Goal: Use online tool/utility: Utilize a website feature to perform a specific function

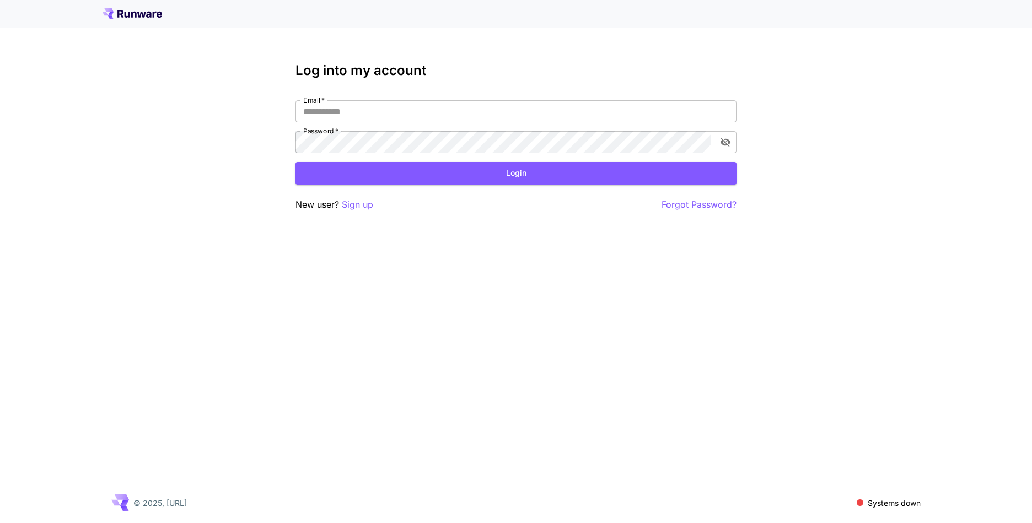
click at [0, 523] on nordpass-portal at bounding box center [0, 523] width 0 height 0
type input "**********"
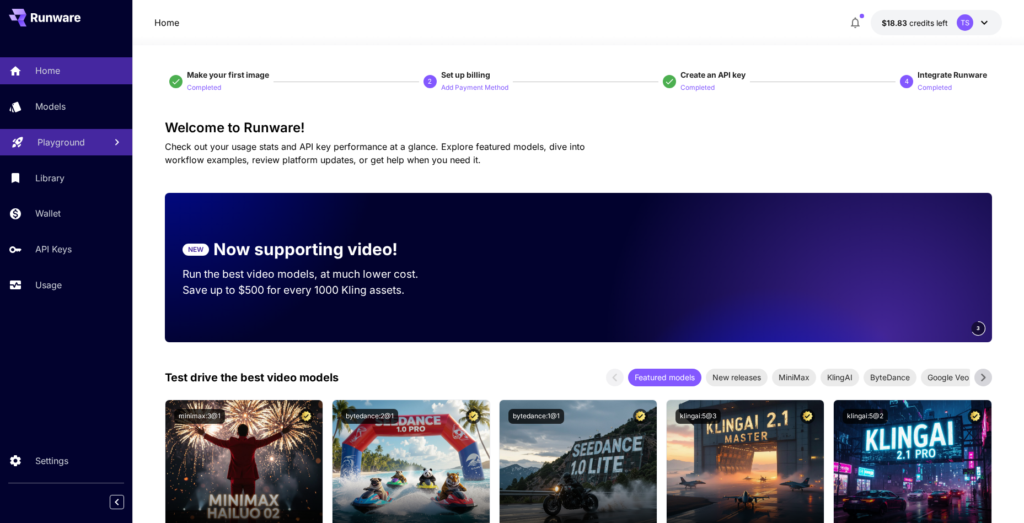
click at [105, 138] on link "Playground" at bounding box center [66, 142] width 132 height 27
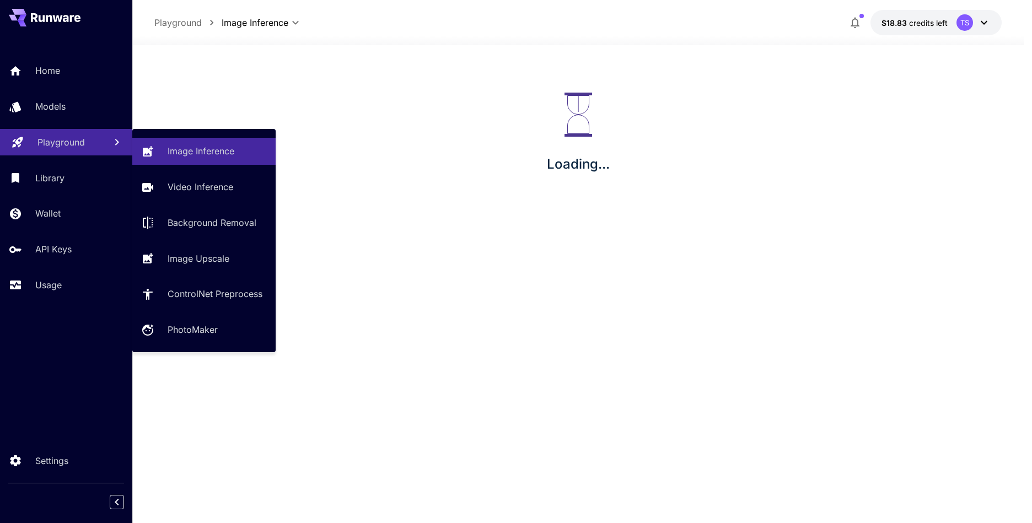
click at [168, 147] on p "Image Inference" at bounding box center [201, 151] width 67 height 13
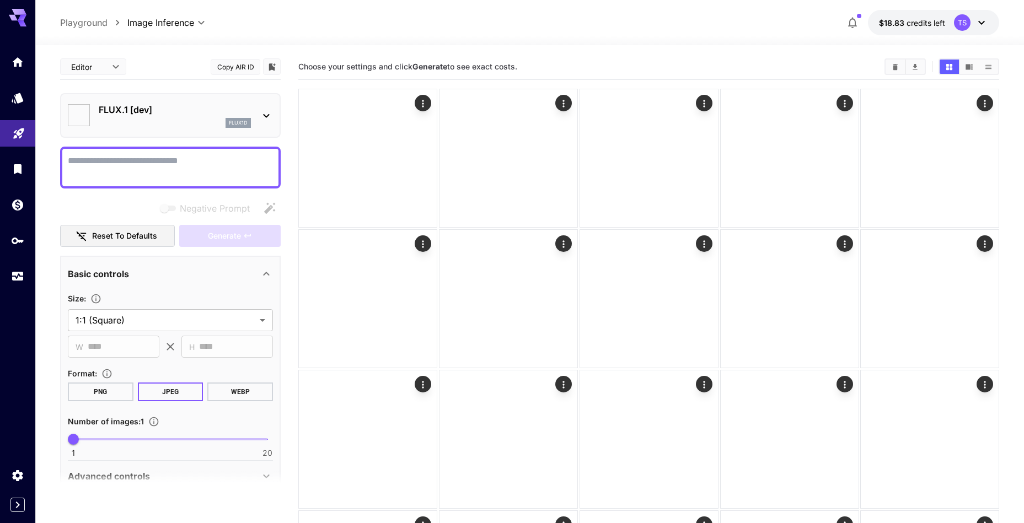
type input "**********"
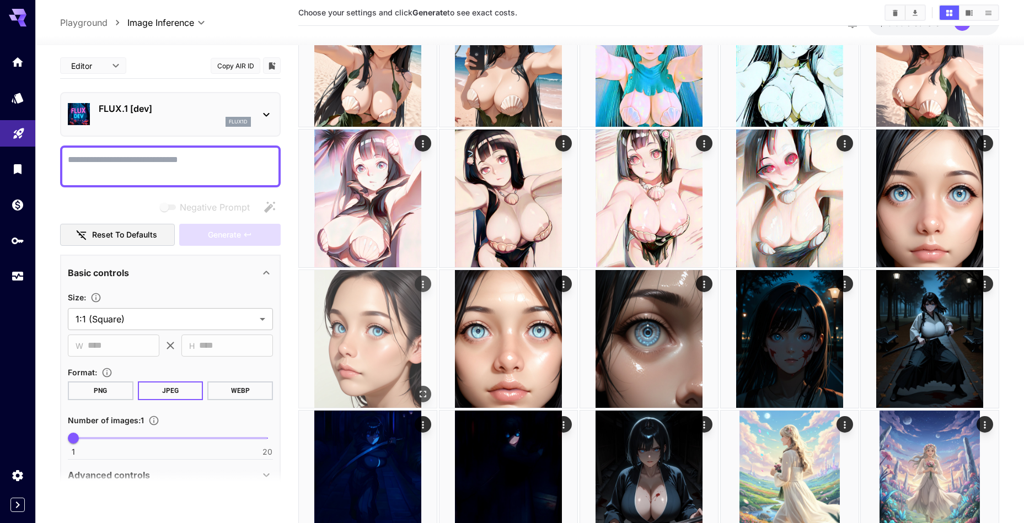
scroll to position [214, 0]
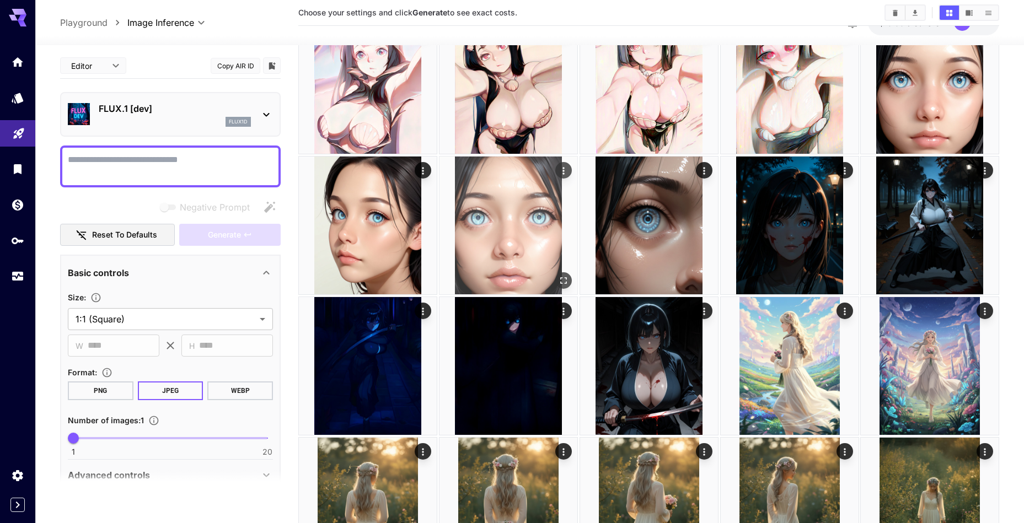
click at [560, 281] on icon "Open in fullscreen" at bounding box center [563, 280] width 7 height 7
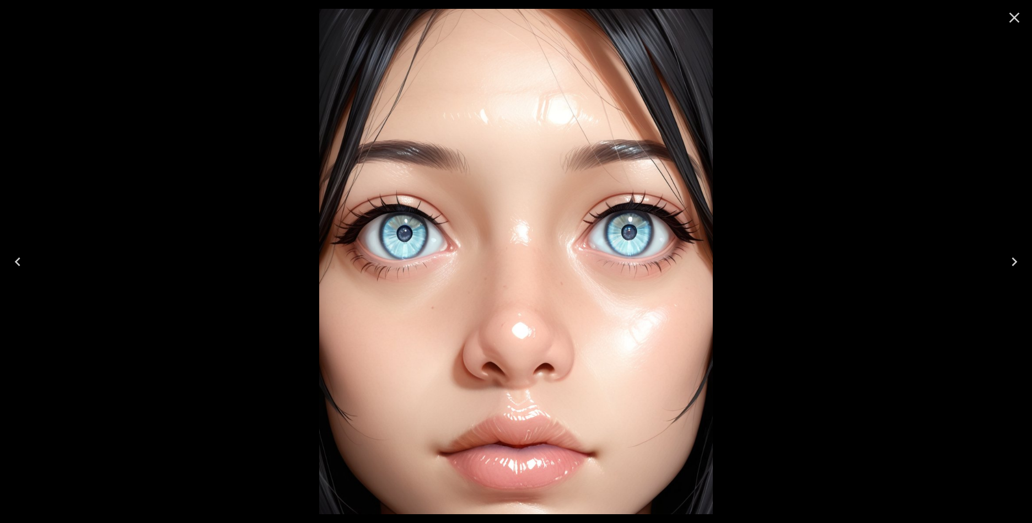
click at [1022, 19] on icon "Close" at bounding box center [1015, 18] width 18 height 18
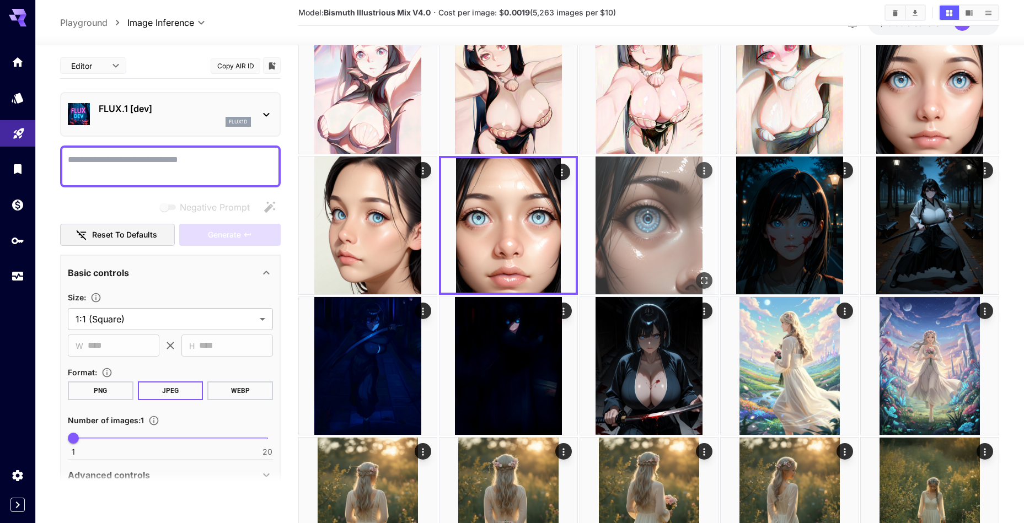
click at [703, 279] on icon "Open in fullscreen" at bounding box center [703, 280] width 11 height 11
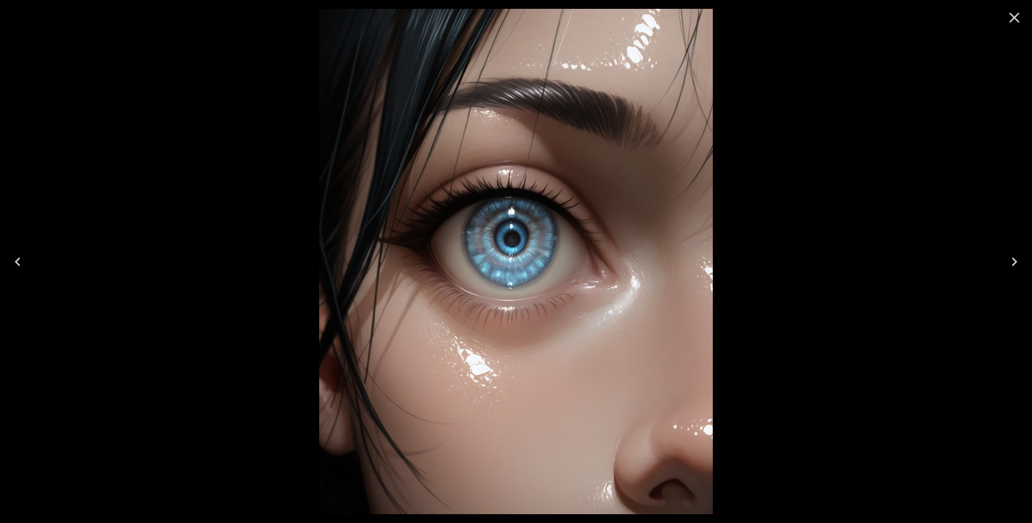
click at [14, 266] on icon "Previous" at bounding box center [18, 262] width 18 height 18
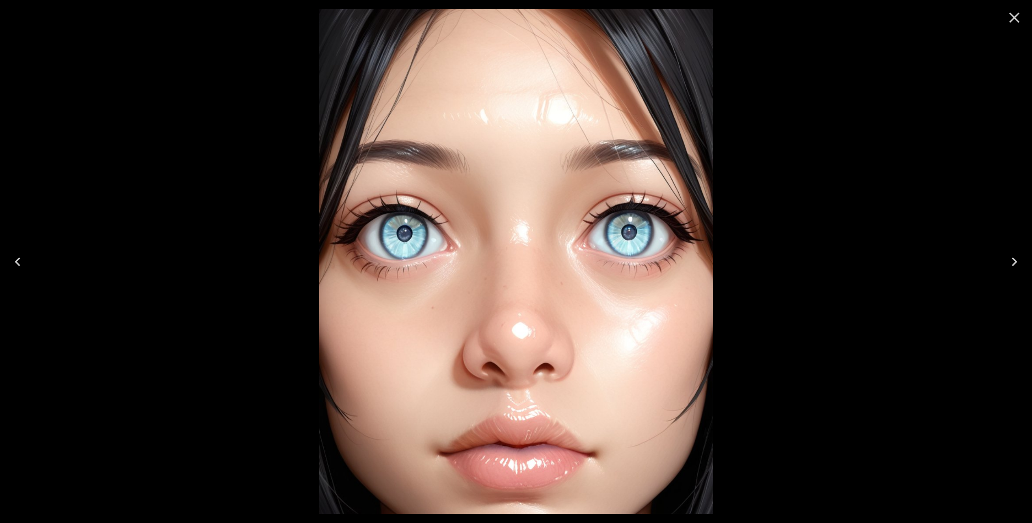
click at [14, 266] on icon "Previous" at bounding box center [18, 262] width 18 height 18
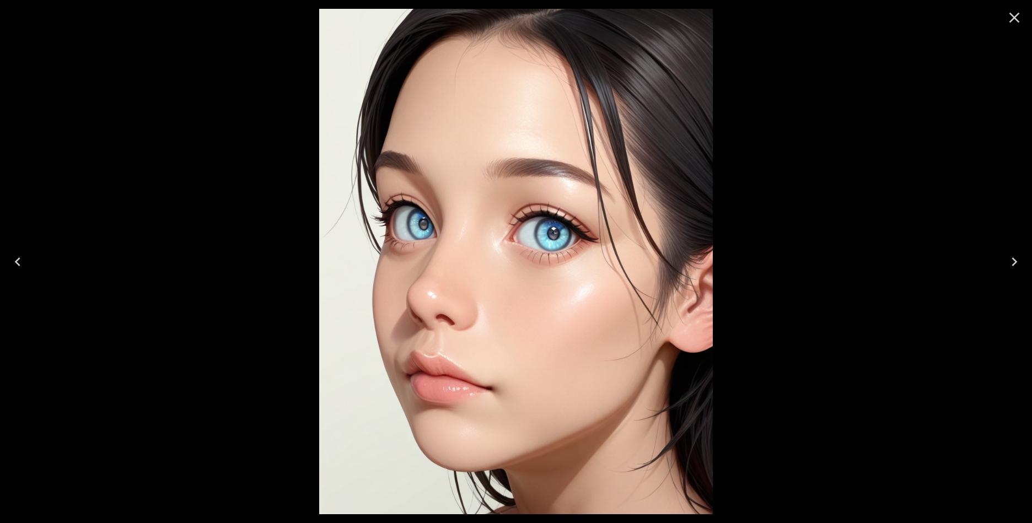
click at [1013, 264] on icon "Next" at bounding box center [1015, 262] width 18 height 18
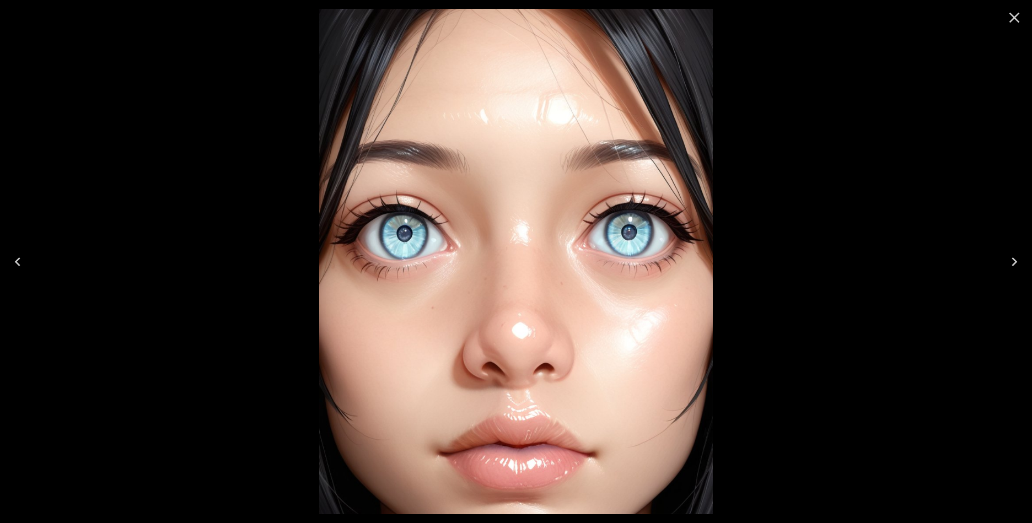
click at [1013, 264] on icon "Next" at bounding box center [1015, 262] width 18 height 18
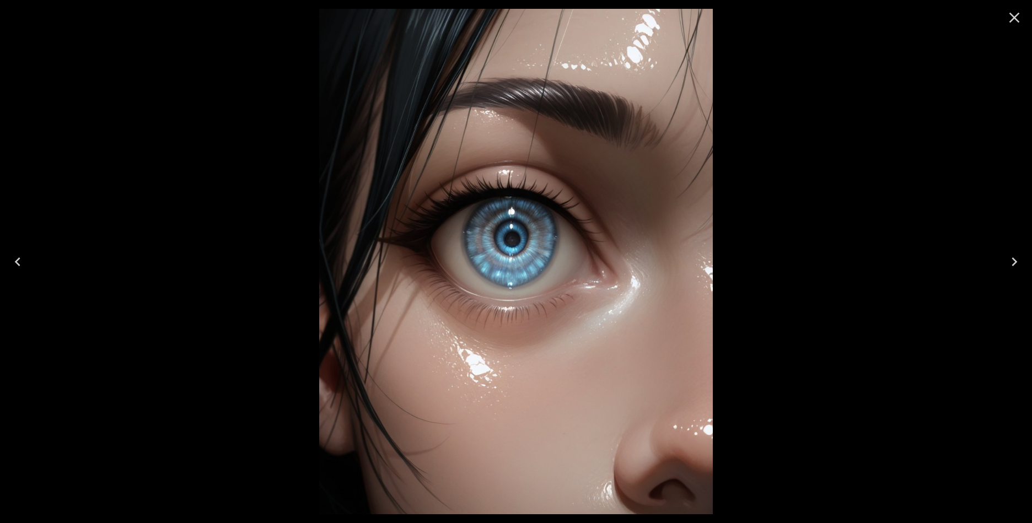
click at [1013, 264] on icon "Next" at bounding box center [1015, 262] width 18 height 18
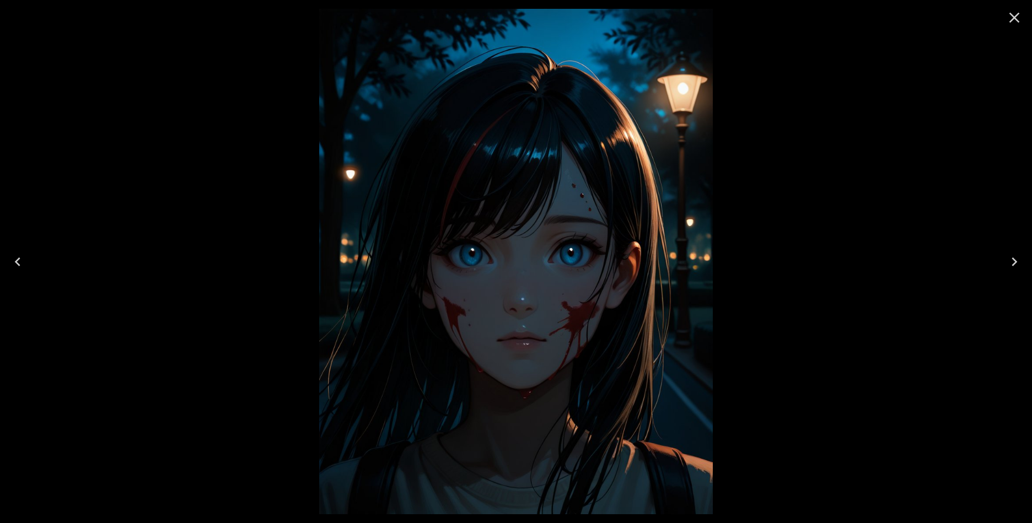
click at [1013, 264] on icon "Next" at bounding box center [1015, 262] width 18 height 18
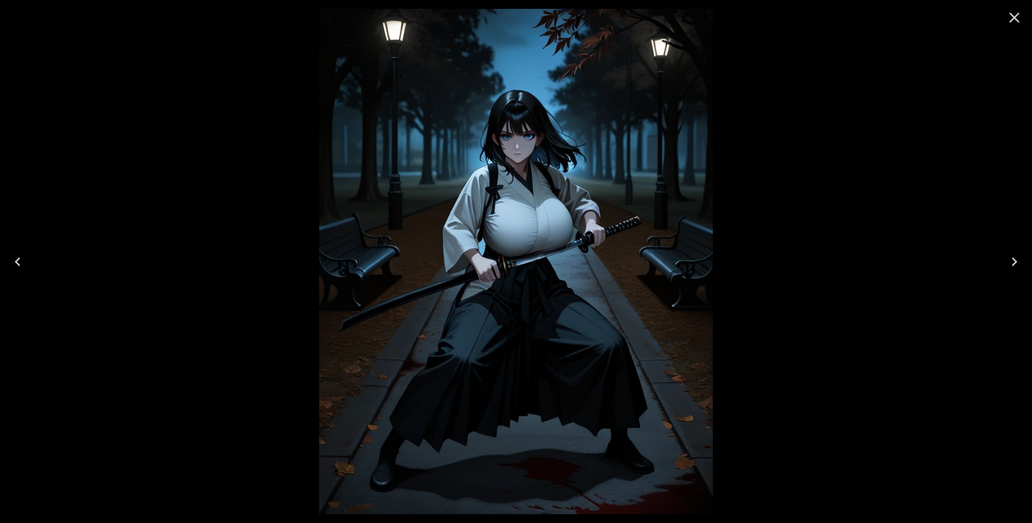
click at [1010, 25] on icon "Close" at bounding box center [1015, 18] width 18 height 18
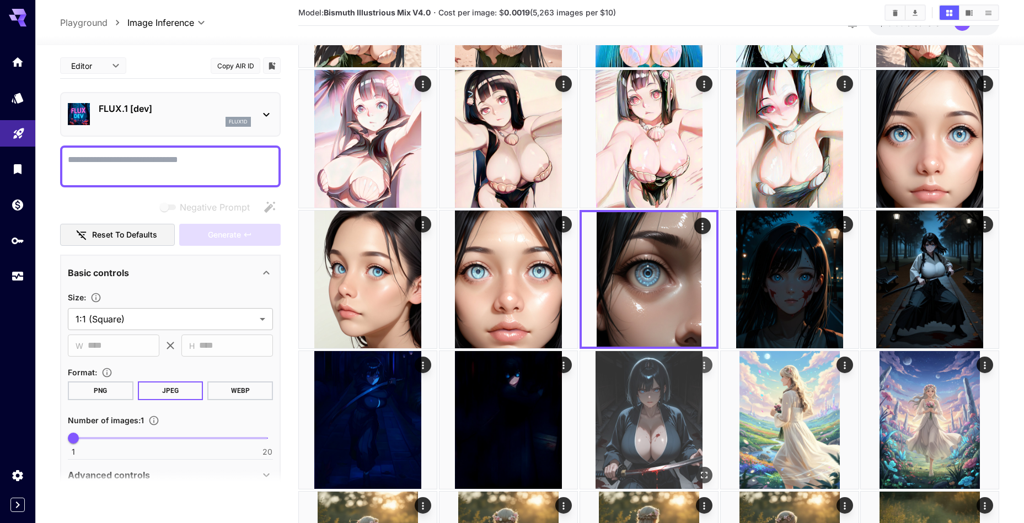
scroll to position [206, 0]
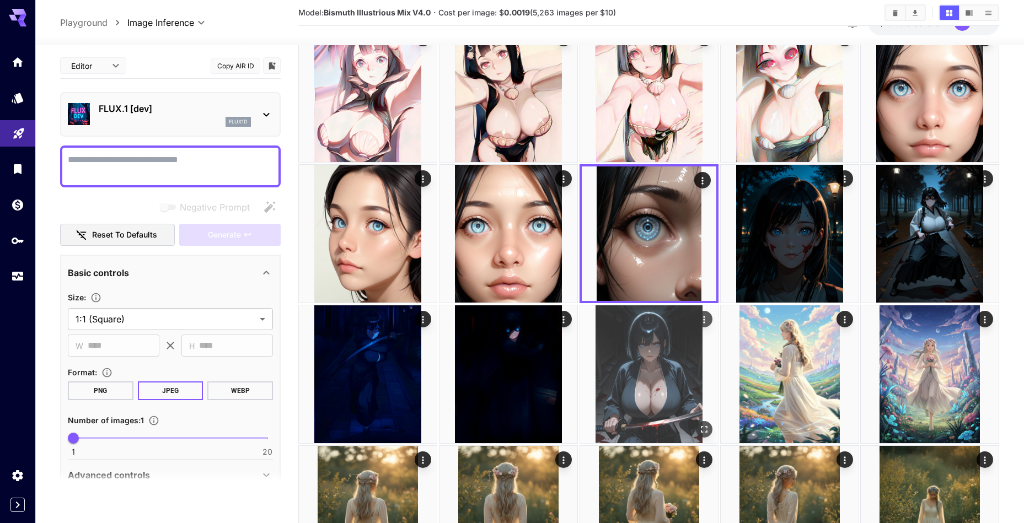
click at [679, 349] on img at bounding box center [649, 375] width 138 height 138
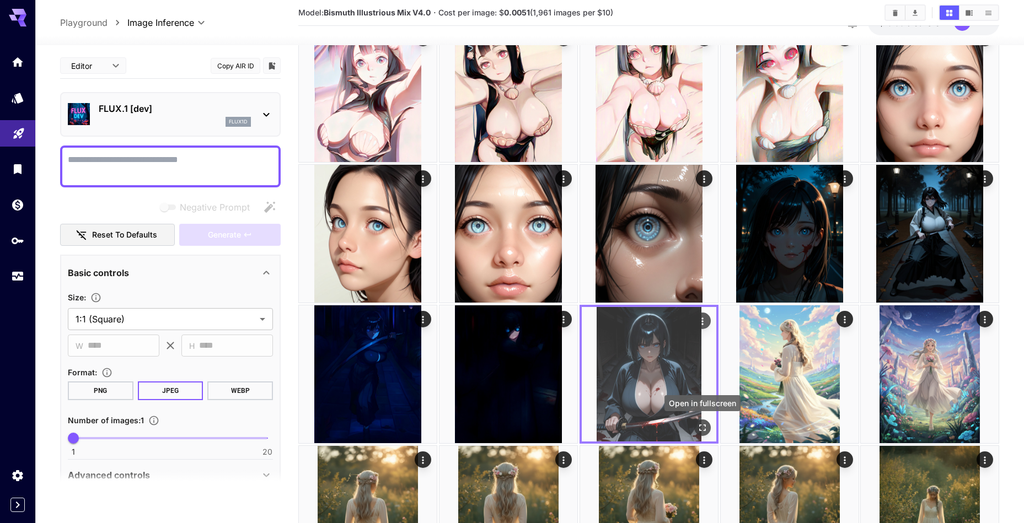
click at [698, 428] on icon "Open in fullscreen" at bounding box center [702, 427] width 11 height 11
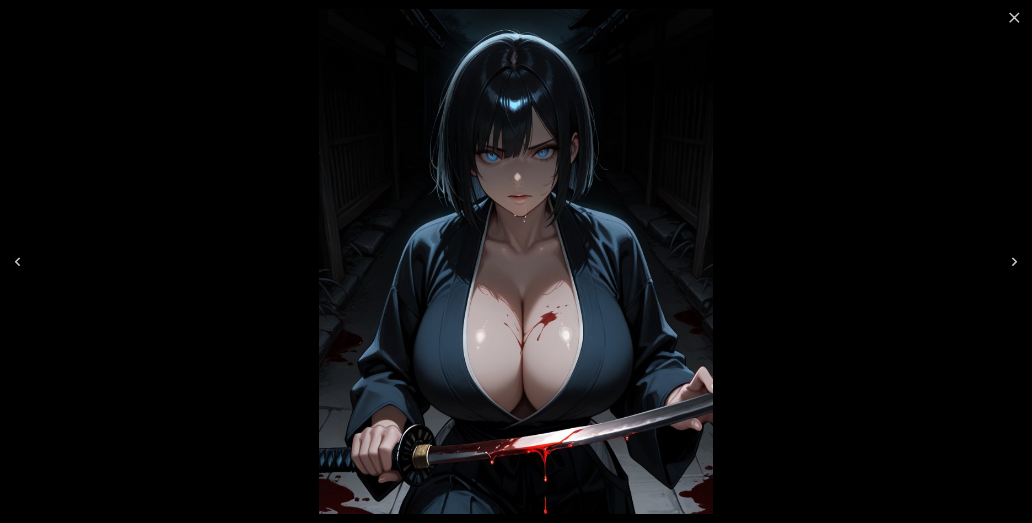
click at [1004, 25] on button "Close" at bounding box center [1015, 17] width 26 height 26
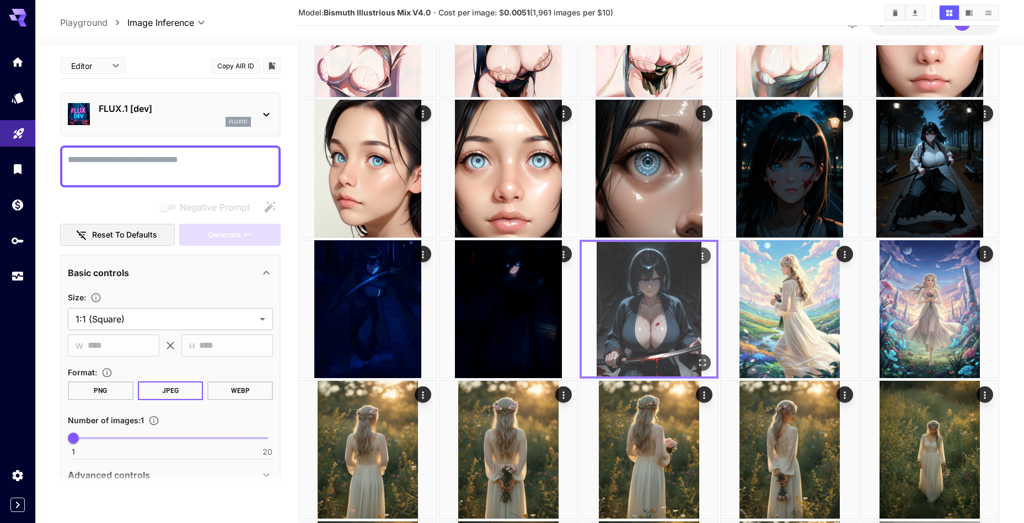
scroll to position [271, 0]
click at [647, 314] on img at bounding box center [649, 309] width 135 height 135
click at [702, 363] on icon "Open in fullscreen" at bounding box center [702, 361] width 11 height 11
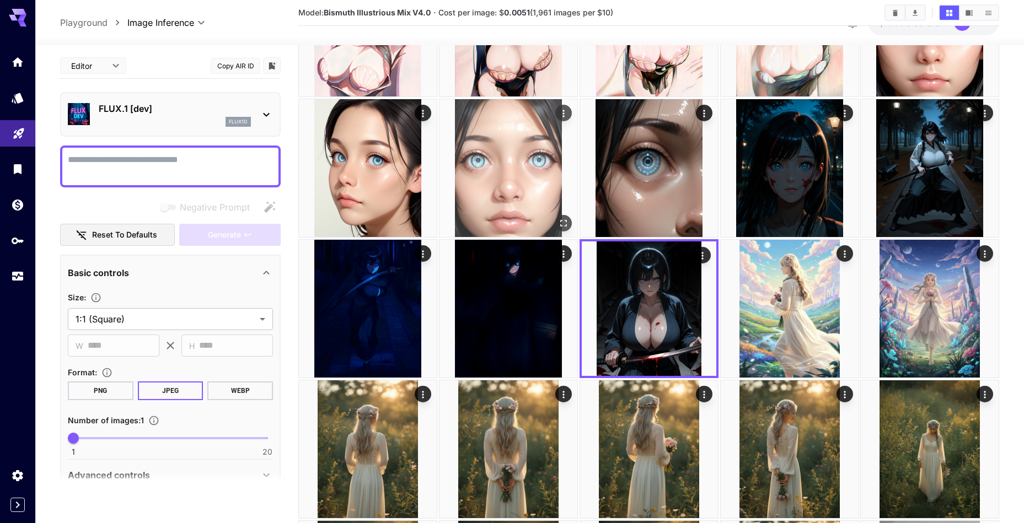
scroll to position [0, 0]
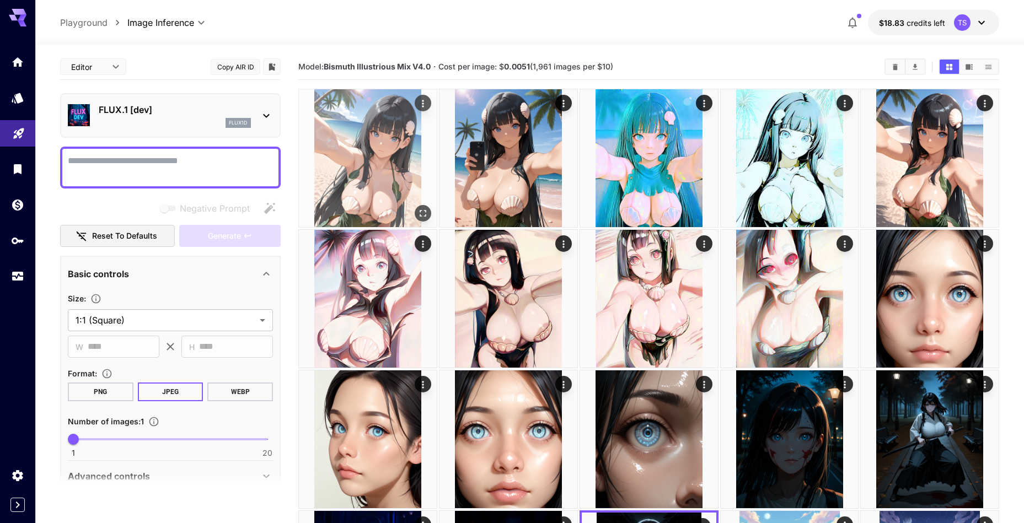
drag, startPoint x: 366, startPoint y: 143, endPoint x: 360, endPoint y: 137, distance: 8.2
click at [366, 143] on img at bounding box center [368, 158] width 138 height 138
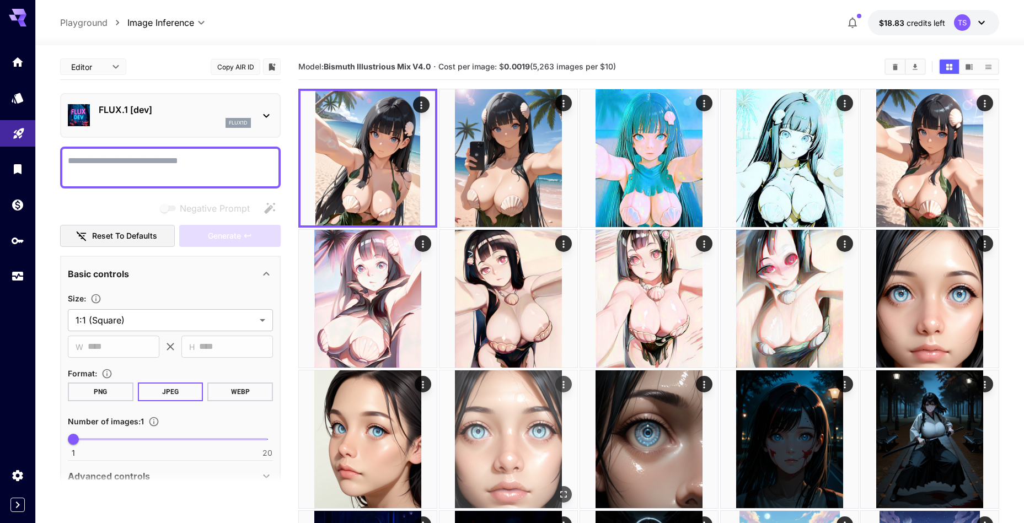
scroll to position [2, 0]
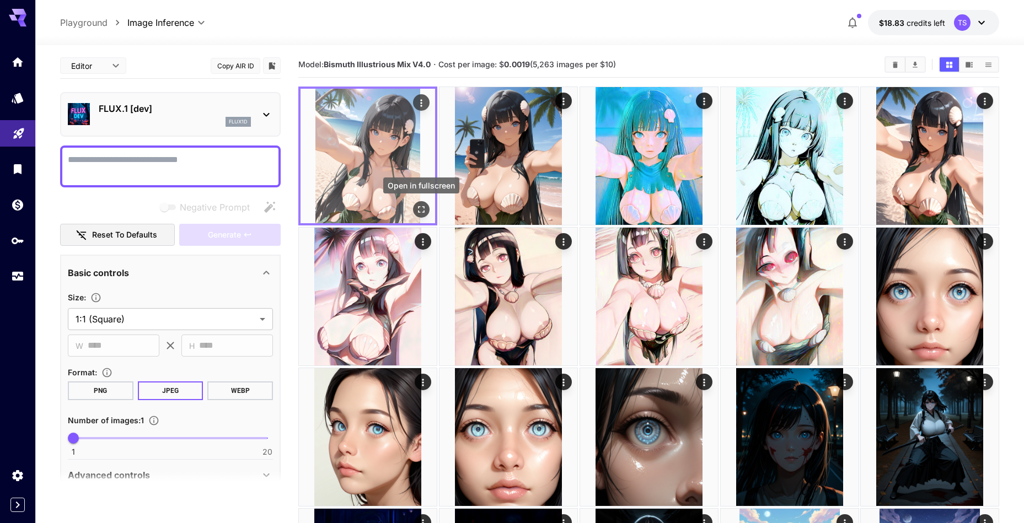
click at [422, 212] on icon "Open in fullscreen" at bounding box center [421, 209] width 7 height 7
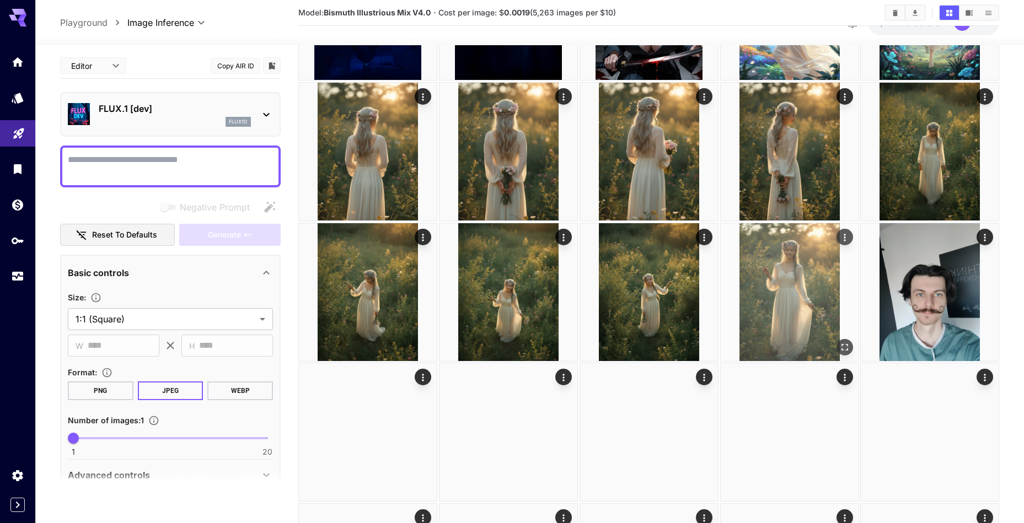
scroll to position [559, 0]
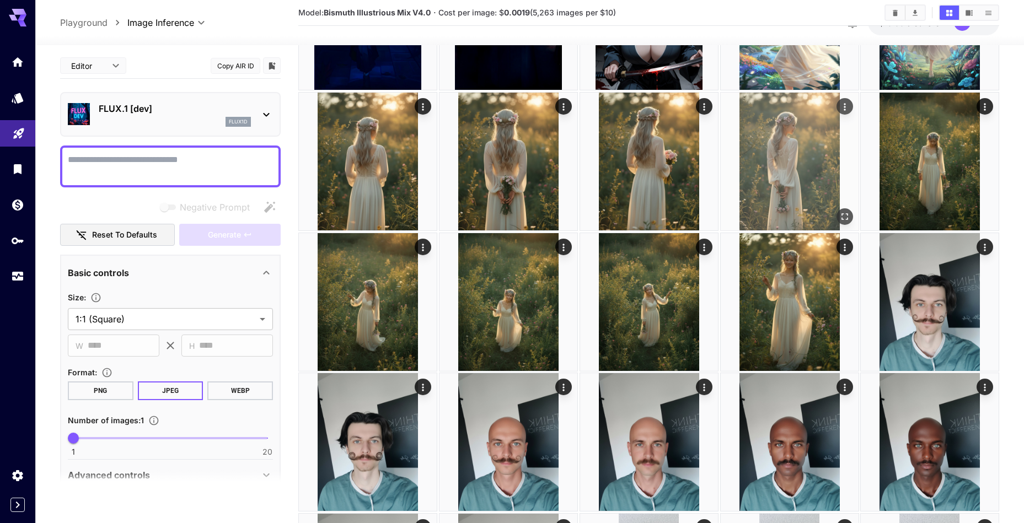
click at [773, 188] on img at bounding box center [790, 162] width 138 height 138
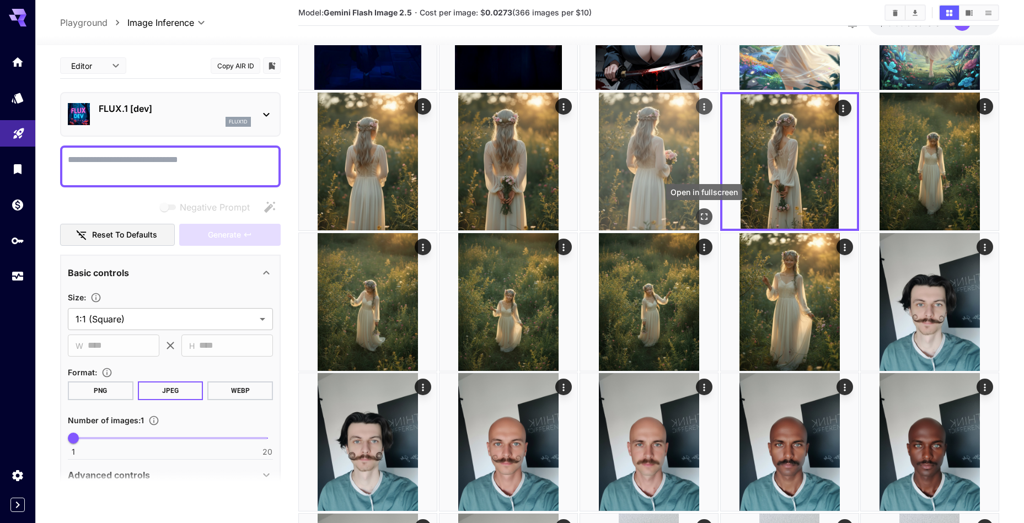
click at [698, 211] on button "Open in fullscreen" at bounding box center [703, 216] width 17 height 17
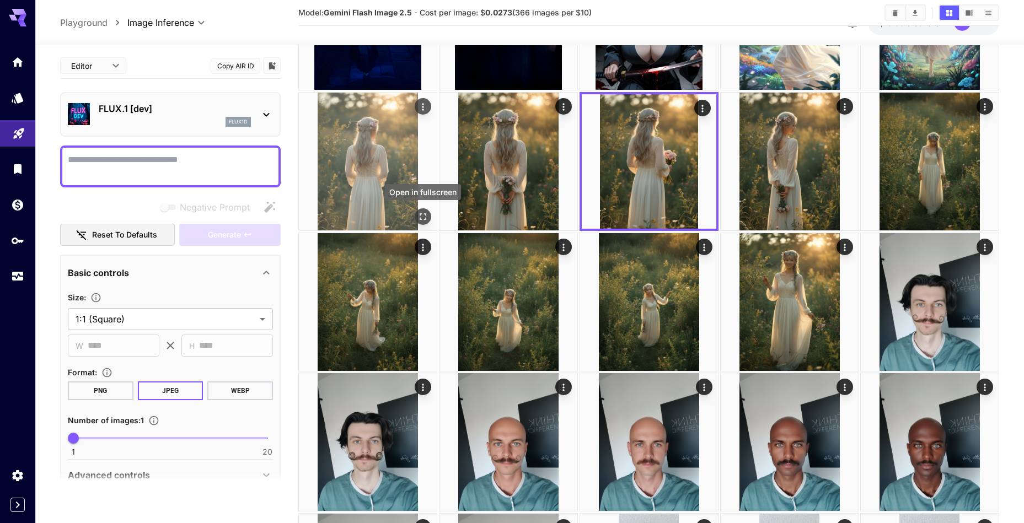
click at [416, 217] on button "Open in fullscreen" at bounding box center [423, 216] width 17 height 17
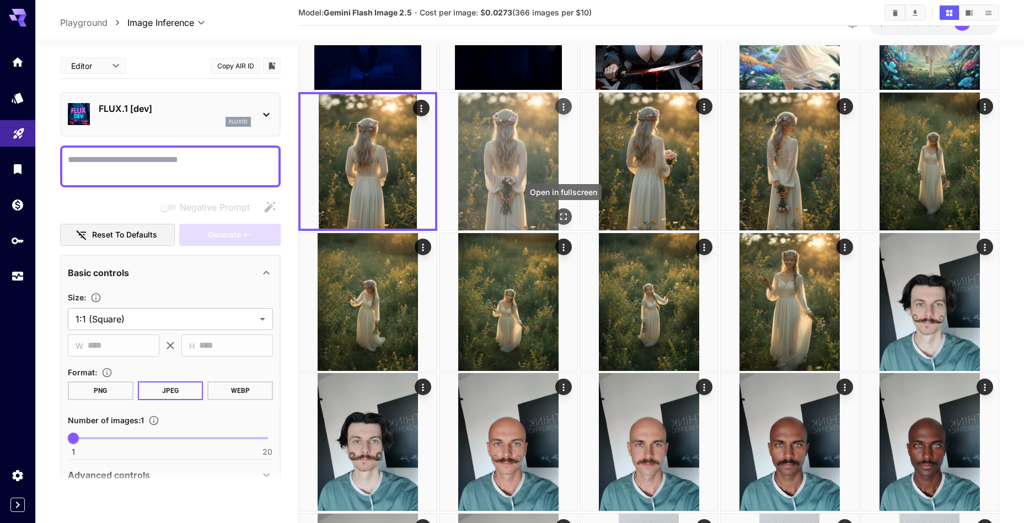
click at [556, 213] on button "Open in fullscreen" at bounding box center [563, 216] width 17 height 17
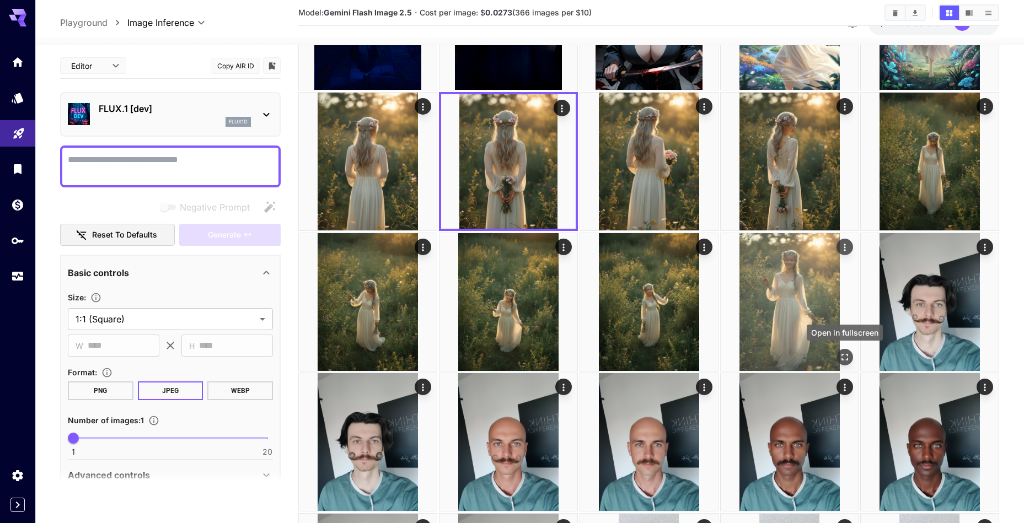
click at [844, 350] on button "Open in fullscreen" at bounding box center [844, 357] width 17 height 17
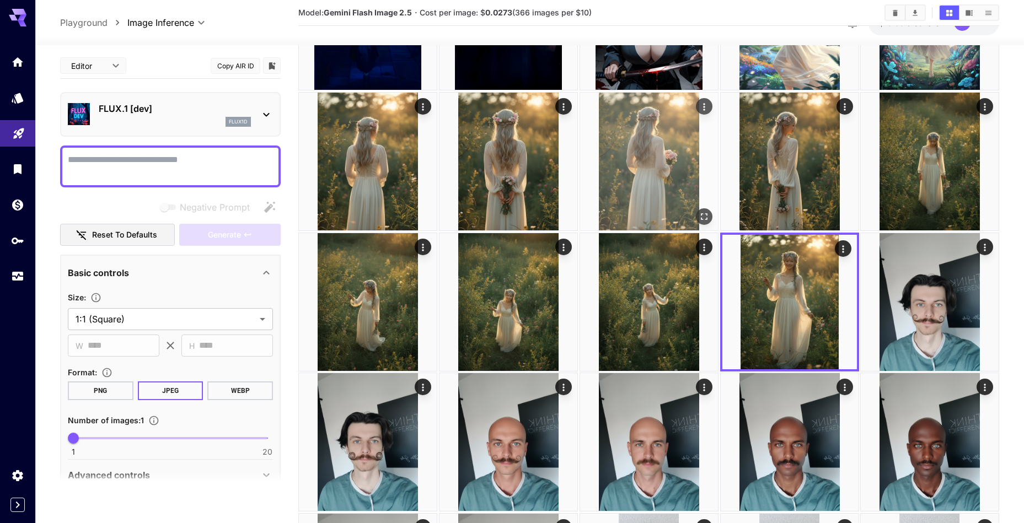
click at [647, 186] on img at bounding box center [649, 162] width 138 height 138
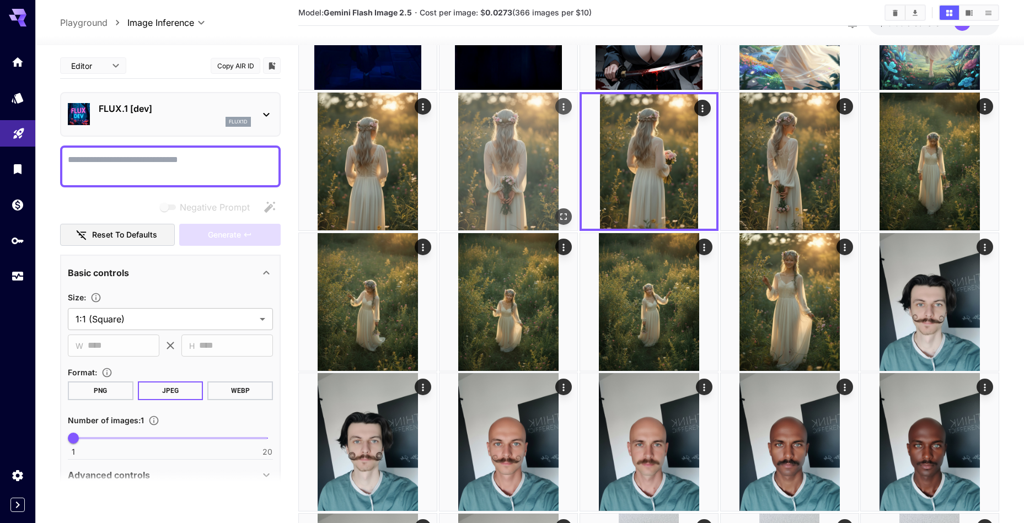
click at [521, 191] on img at bounding box center [509, 162] width 138 height 138
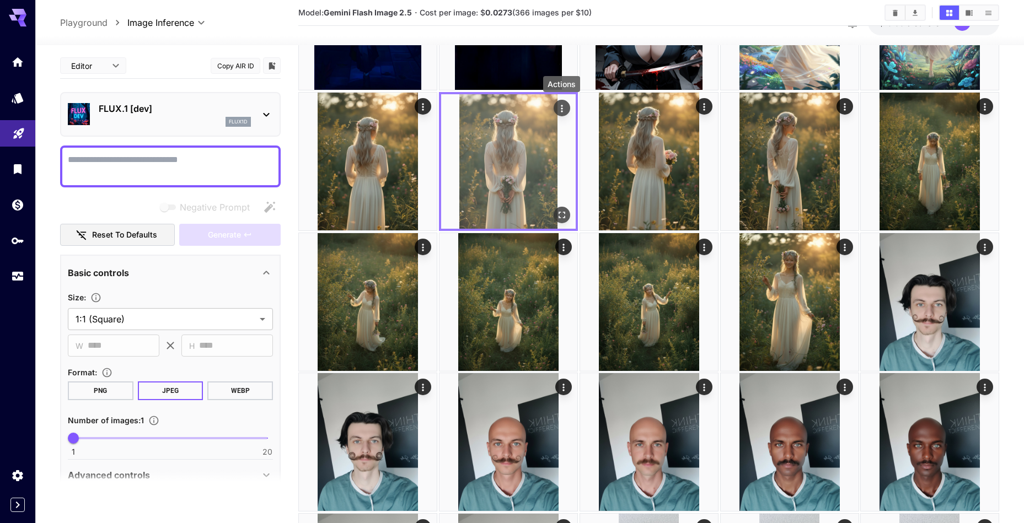
click at [561, 111] on icon "Actions" at bounding box center [562, 108] width 2 height 7
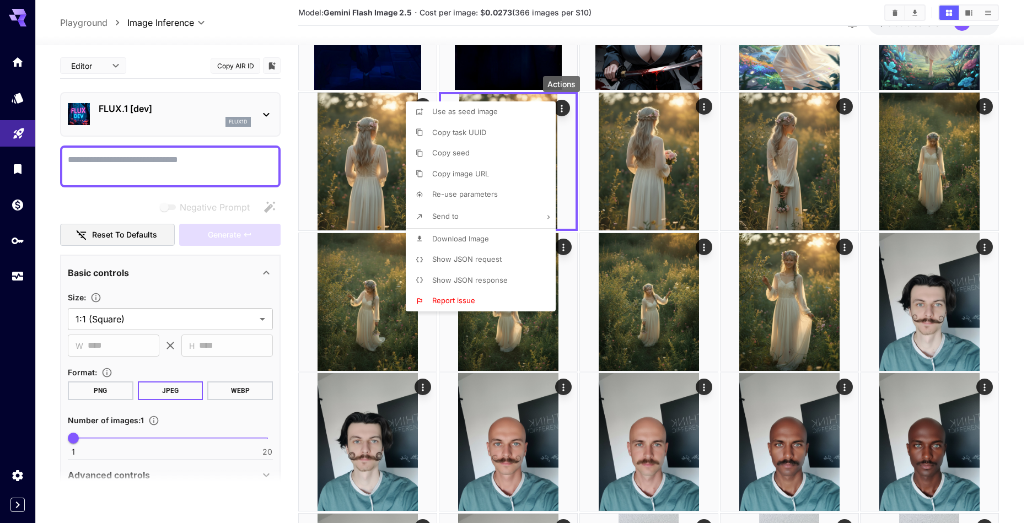
click at [486, 196] on span "Re-use parameters" at bounding box center [465, 194] width 66 height 9
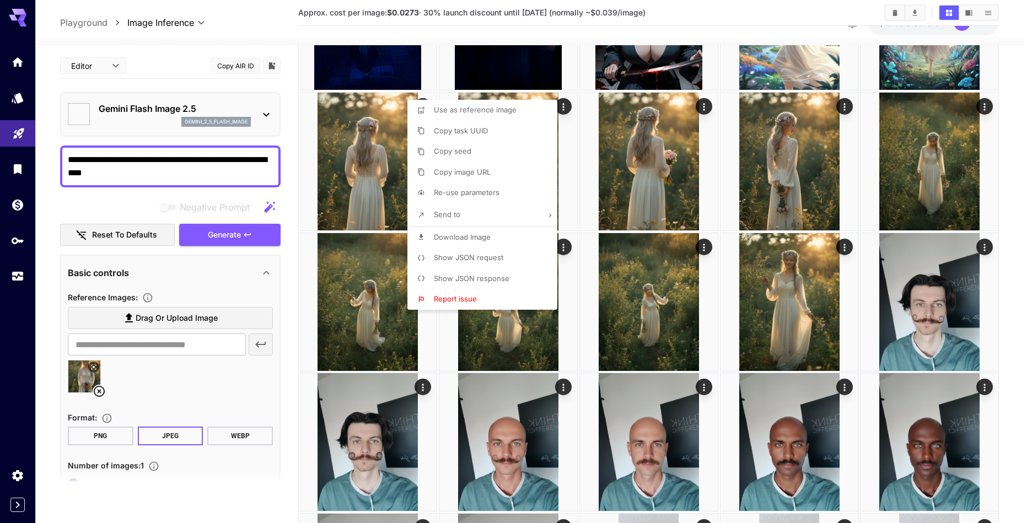
type textarea "**********"
click at [165, 376] on div at bounding box center [516, 261] width 1032 height 523
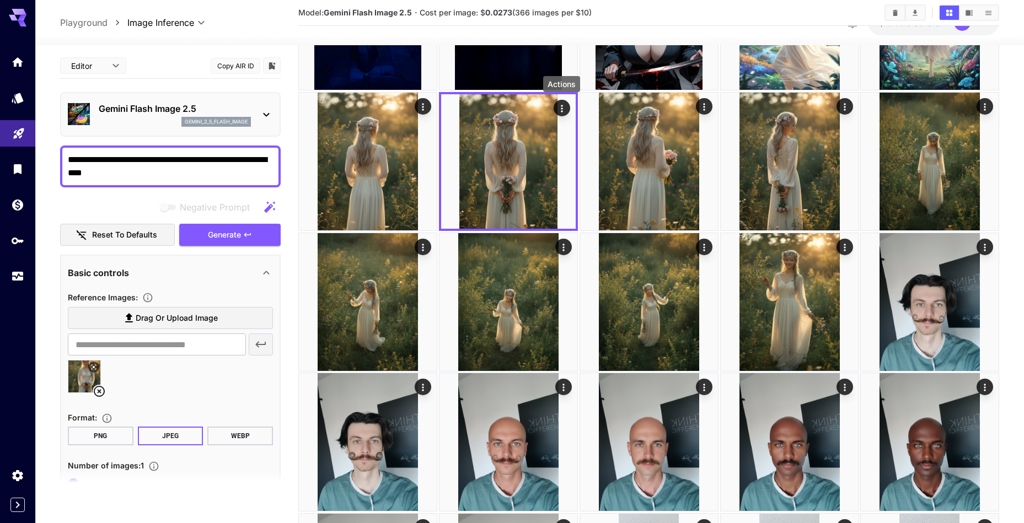
click at [97, 367] on button at bounding box center [93, 367] width 11 height 11
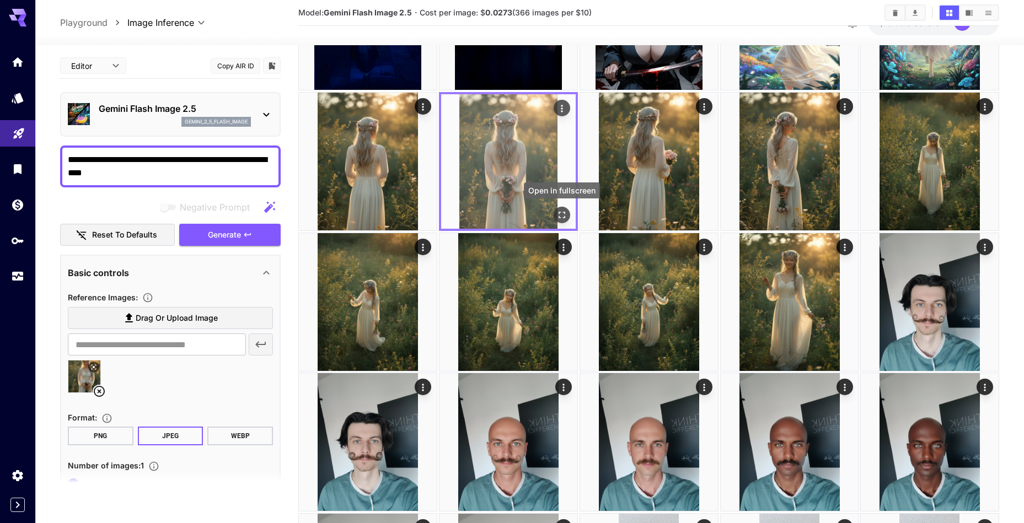
click at [565, 218] on icon "Open in fullscreen" at bounding box center [561, 214] width 11 height 11
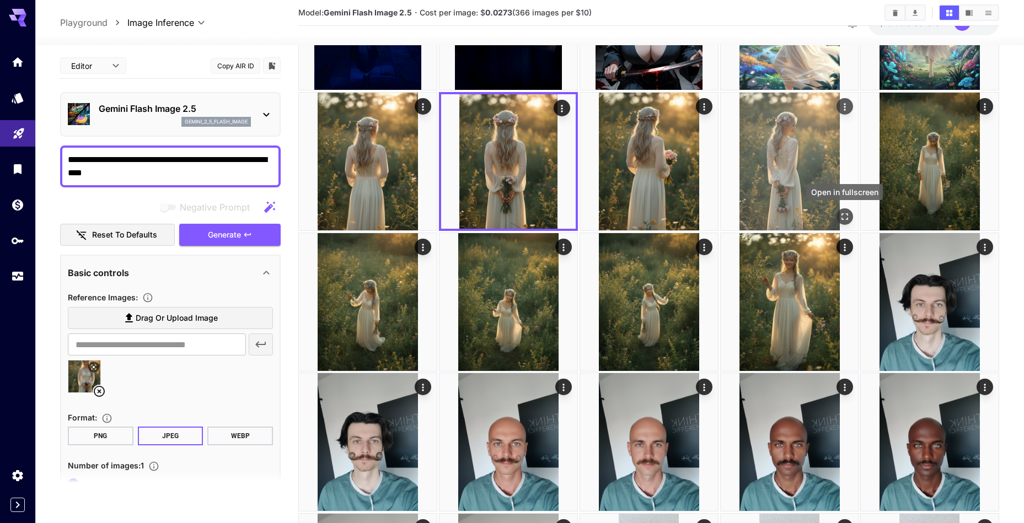
click at [840, 218] on icon "Open in fullscreen" at bounding box center [844, 216] width 11 height 11
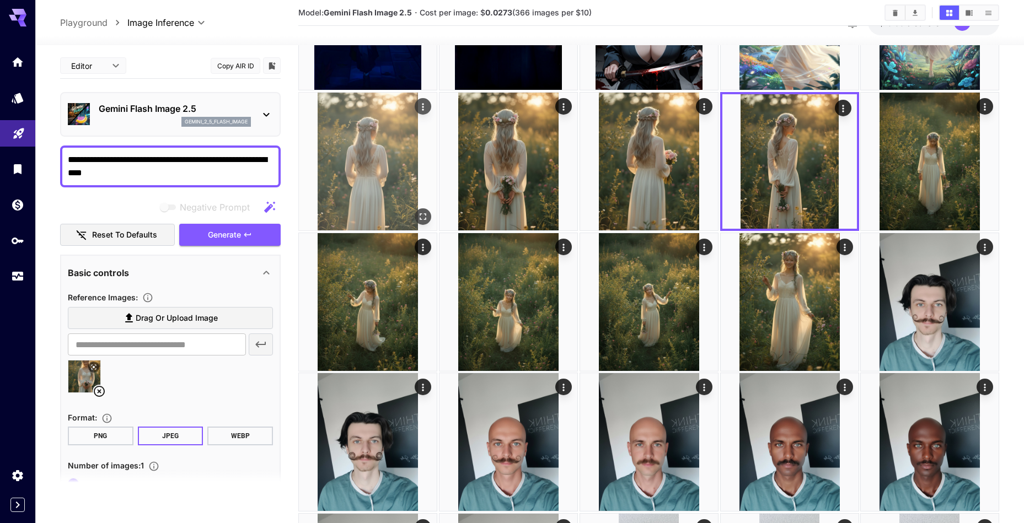
click at [389, 190] on img at bounding box center [368, 162] width 138 height 138
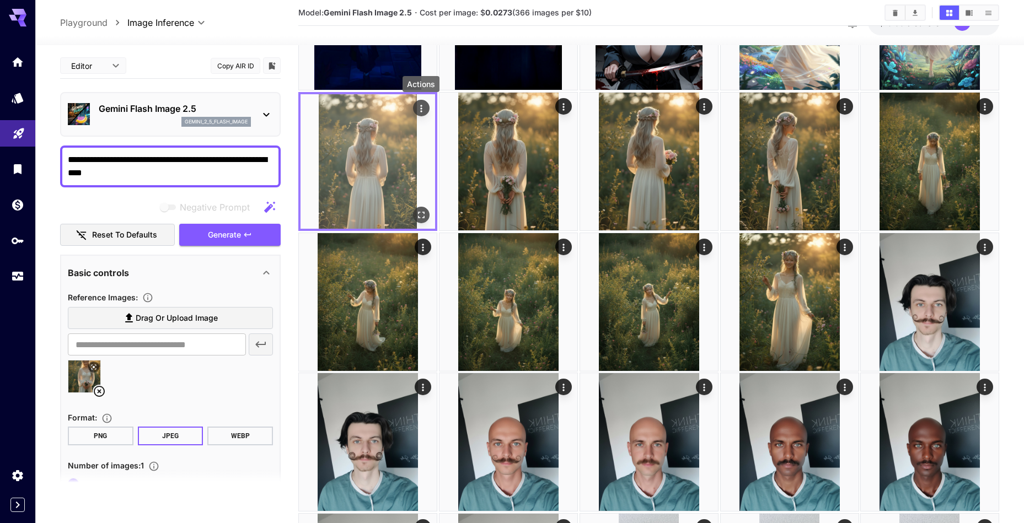
click at [425, 111] on icon "Actions" at bounding box center [421, 108] width 11 height 11
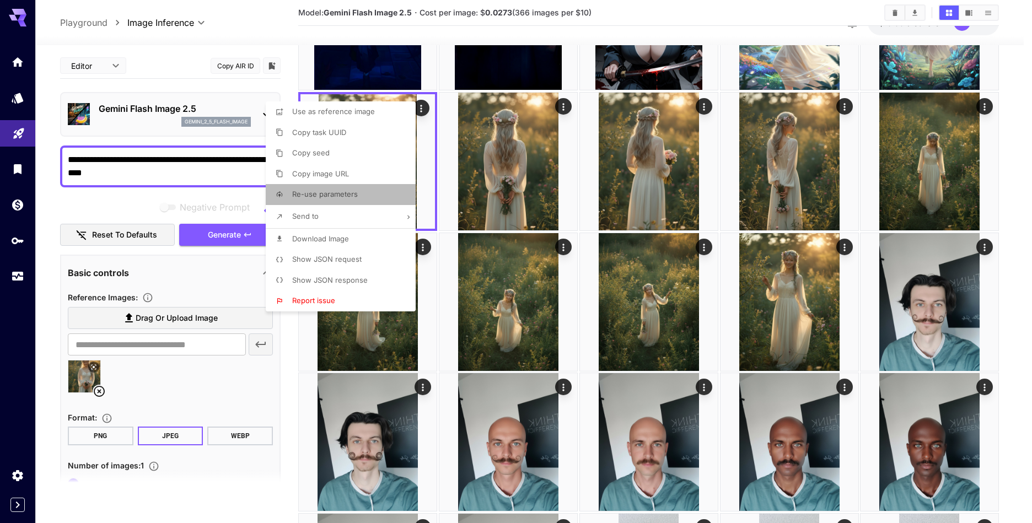
click at [367, 189] on li "Re-use parameters" at bounding box center [344, 194] width 157 height 21
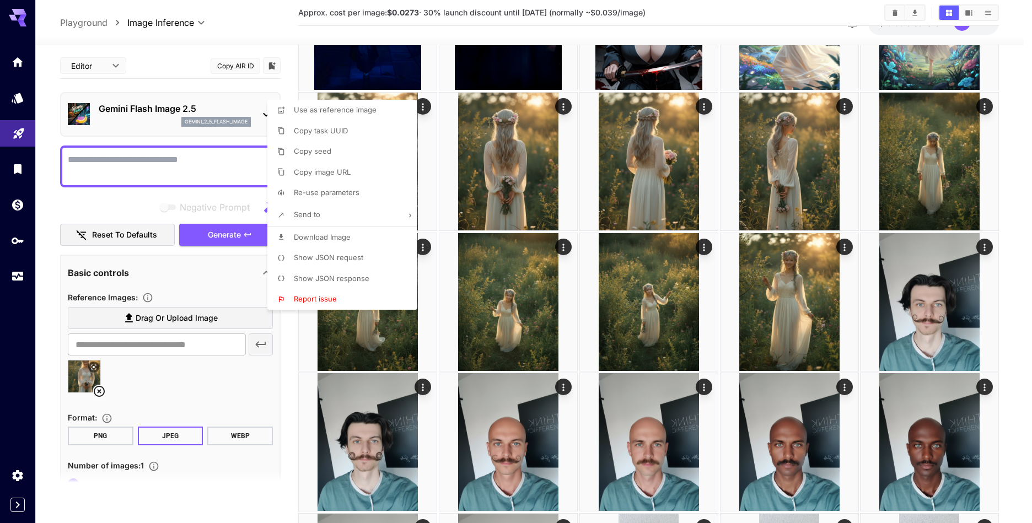
type textarea "**********"
click at [219, 176] on div at bounding box center [516, 261] width 1032 height 523
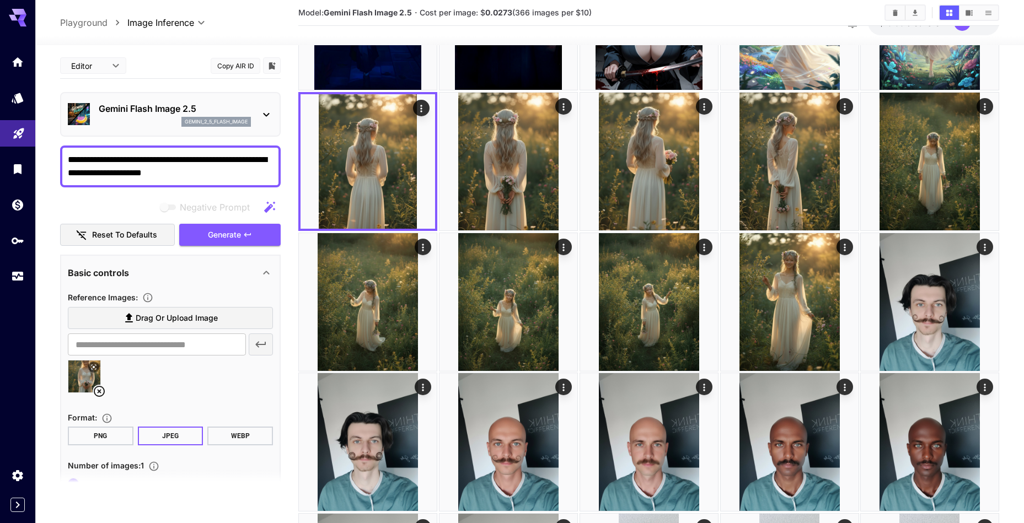
click at [208, 176] on textarea "**********" at bounding box center [170, 166] width 205 height 26
drag, startPoint x: 210, startPoint y: 174, endPoint x: 139, endPoint y: 177, distance: 70.6
click at [139, 177] on textarea "**********" at bounding box center [170, 166] width 205 height 26
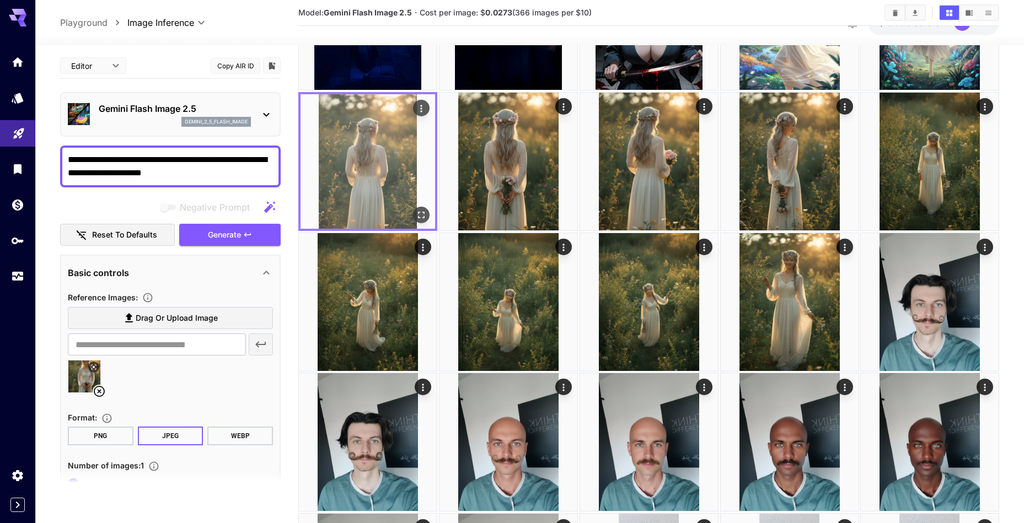
click at [345, 188] on img at bounding box center [368, 161] width 135 height 135
click at [419, 211] on icon "Open in fullscreen" at bounding box center [421, 214] width 11 height 11
click at [420, 212] on icon "Open in fullscreen" at bounding box center [421, 214] width 11 height 11
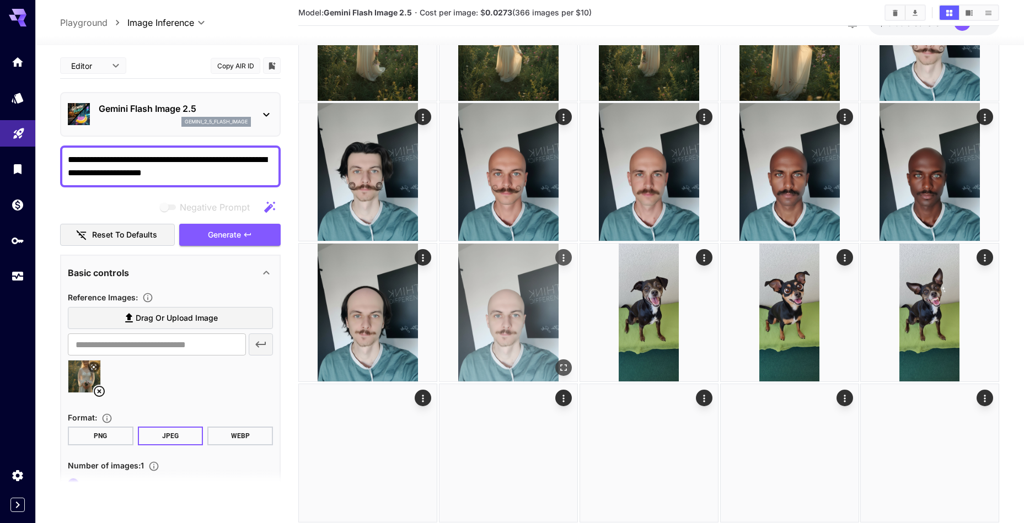
scroll to position [894, 0]
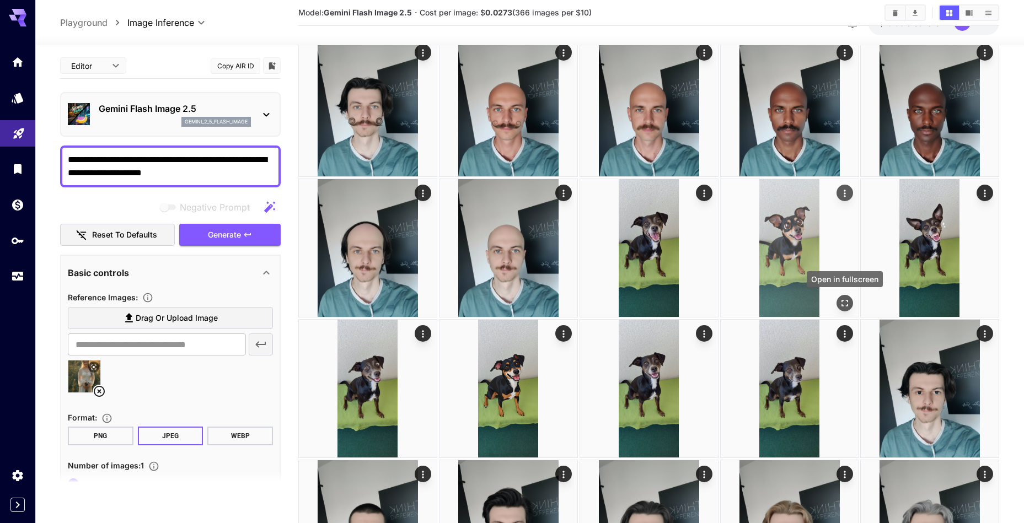
click at [849, 302] on icon "Open in fullscreen" at bounding box center [844, 303] width 11 height 11
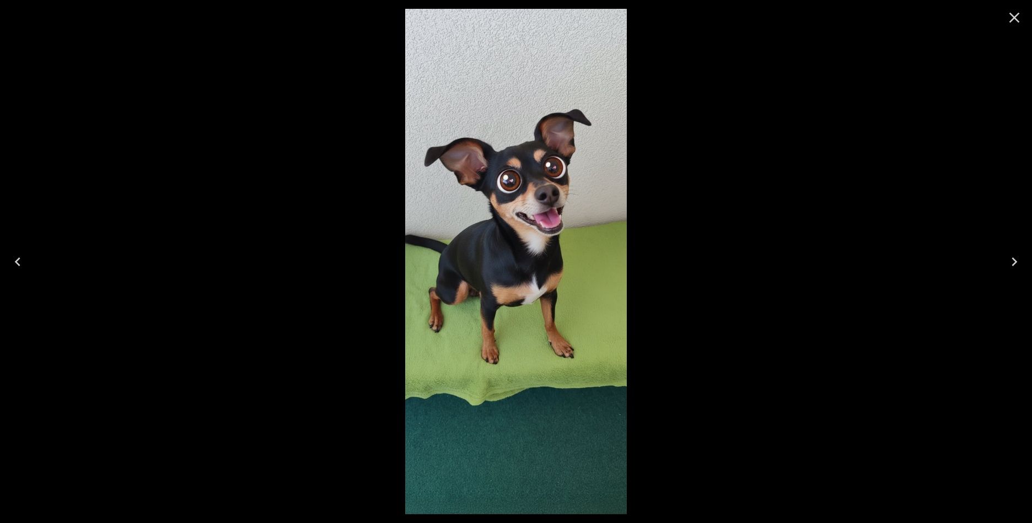
click at [1012, 262] on icon "Next" at bounding box center [1015, 262] width 18 height 18
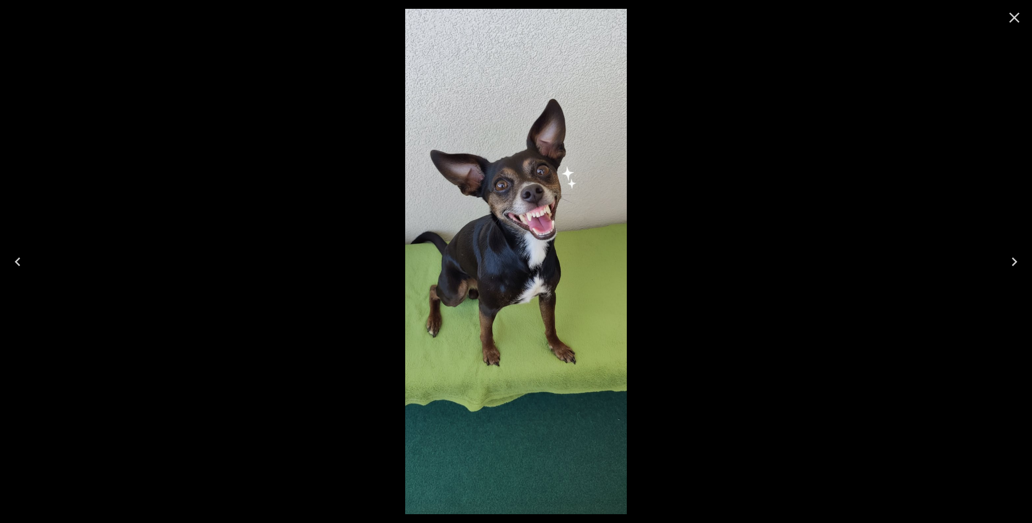
click at [1012, 262] on icon "Next" at bounding box center [1015, 262] width 18 height 18
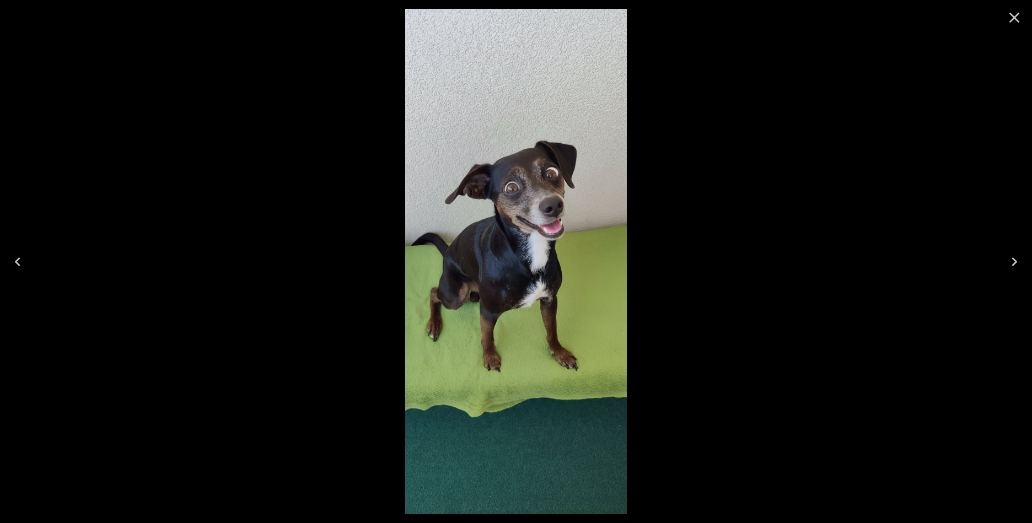
click at [1012, 262] on icon "Next" at bounding box center [1015, 262] width 18 height 18
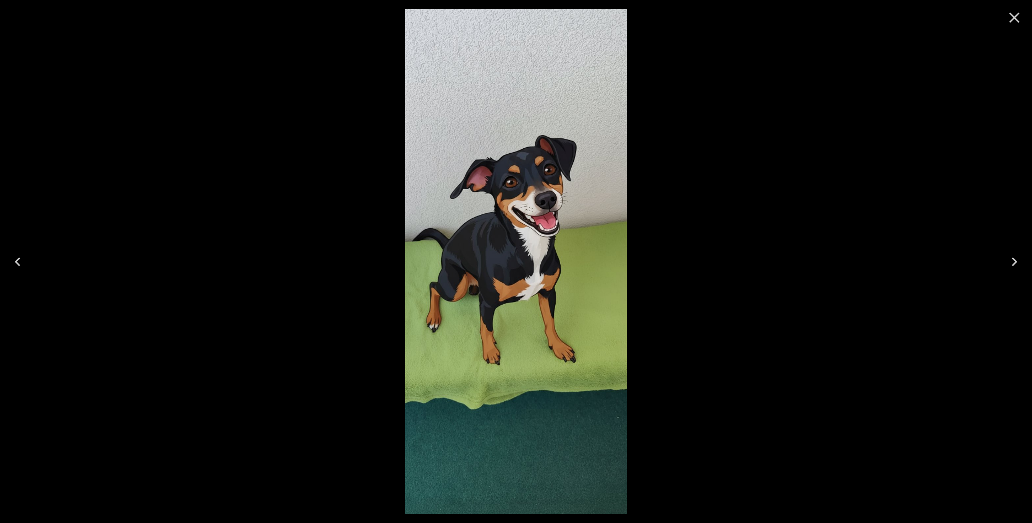
click at [1012, 262] on icon "Next" at bounding box center [1015, 262] width 18 height 18
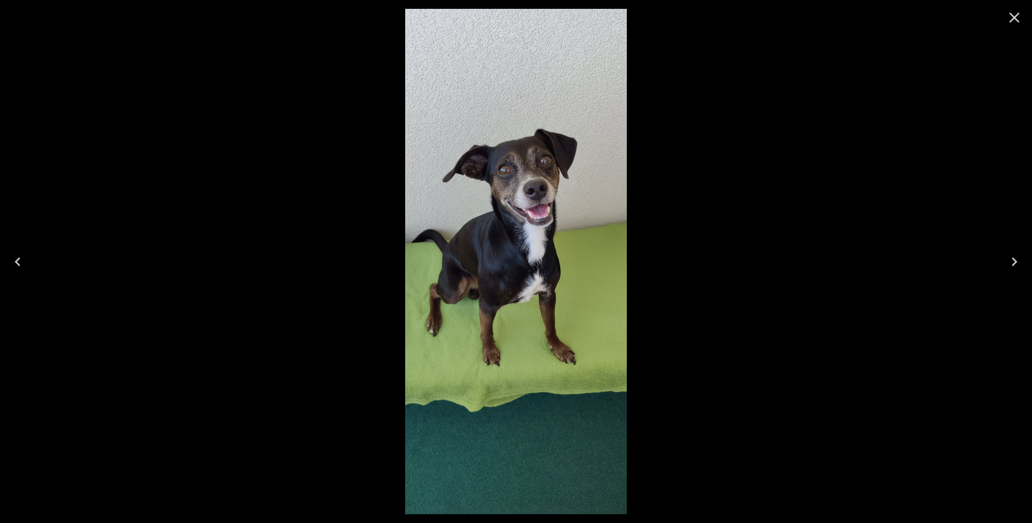
click at [1012, 262] on icon "Next" at bounding box center [1015, 262] width 18 height 18
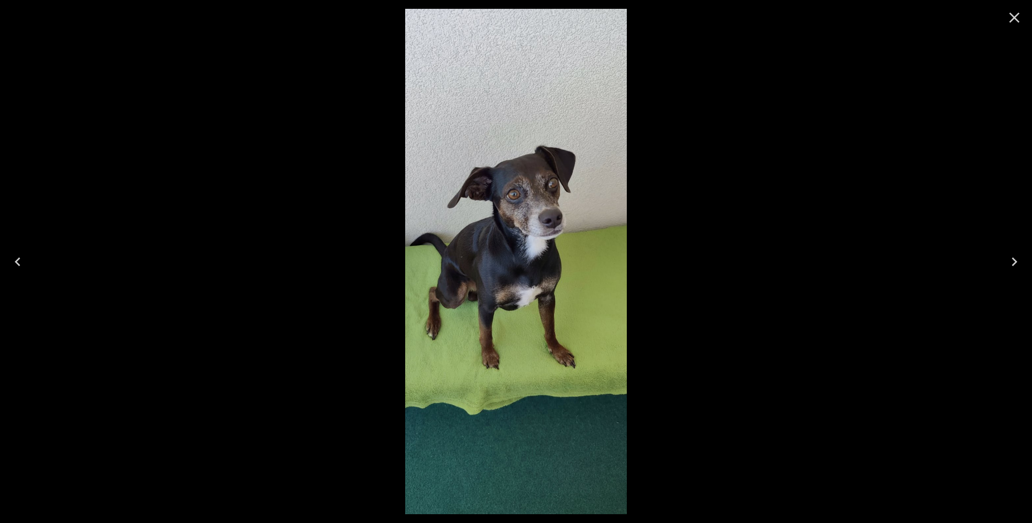
click at [29, 266] on button "Previous" at bounding box center [17, 262] width 35 height 44
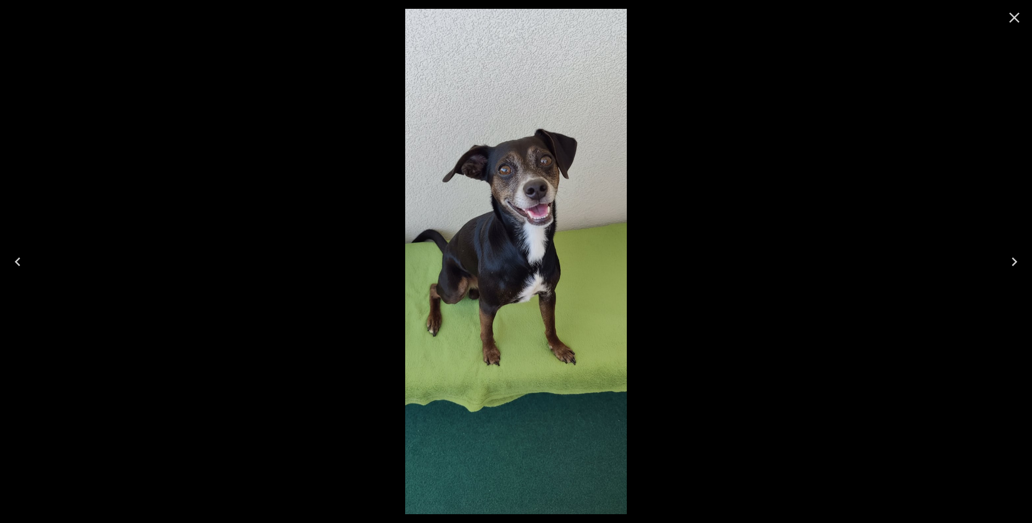
click at [1016, 267] on icon "Next" at bounding box center [1015, 262] width 18 height 18
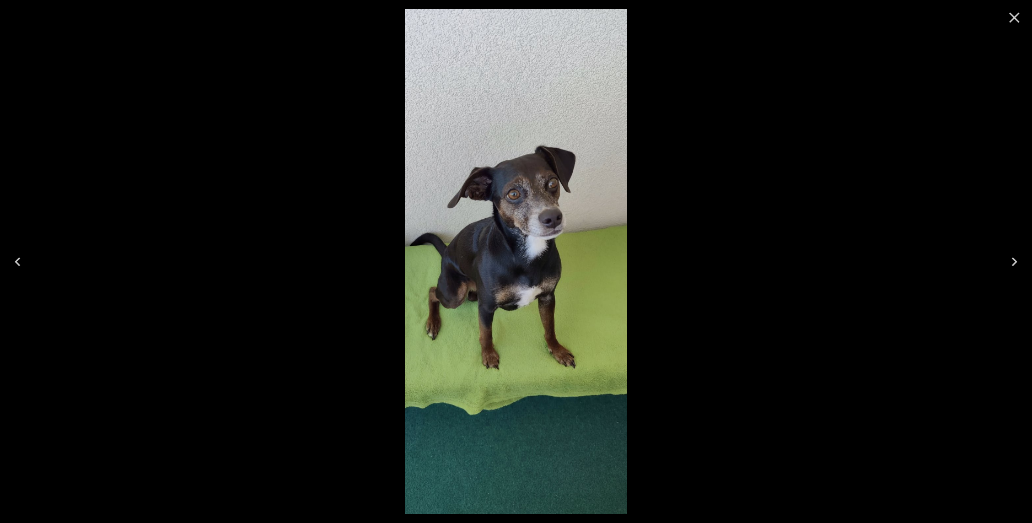
click at [1016, 267] on icon "Next" at bounding box center [1015, 262] width 18 height 18
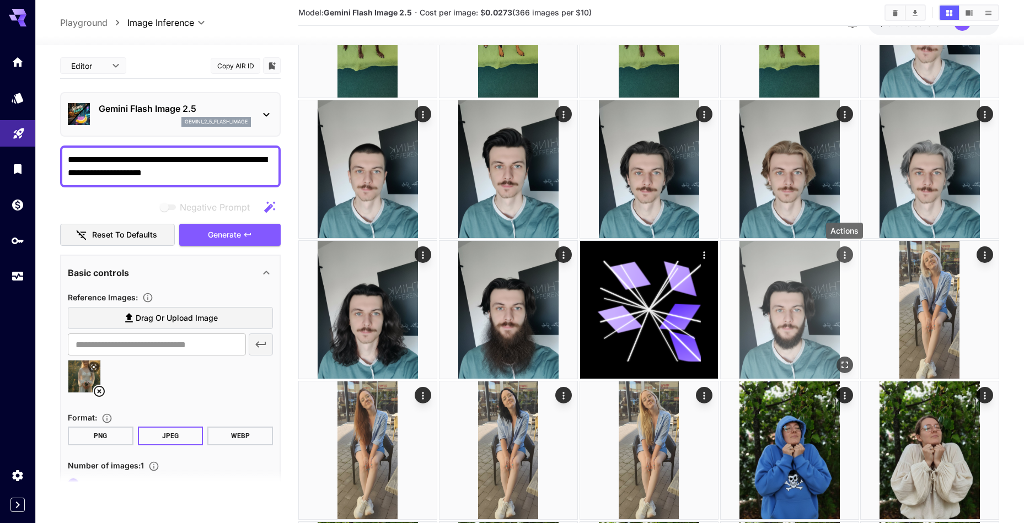
scroll to position [1479, 0]
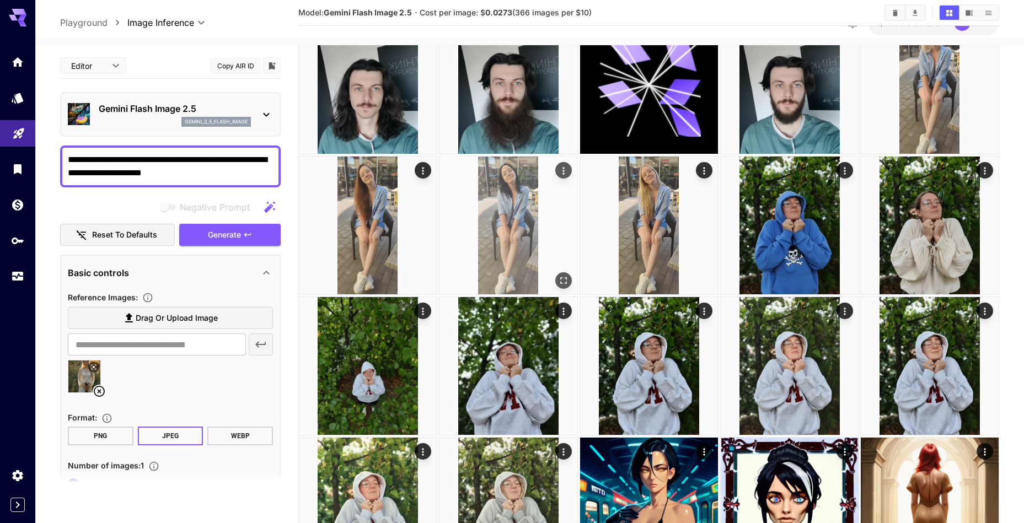
click at [568, 283] on icon "Open in fullscreen" at bounding box center [563, 280] width 11 height 11
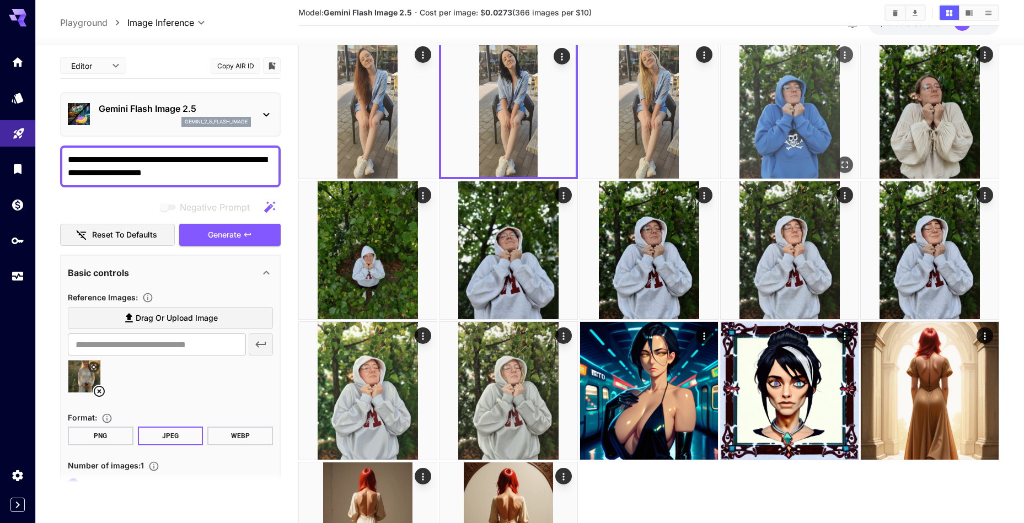
scroll to position [1705, 0]
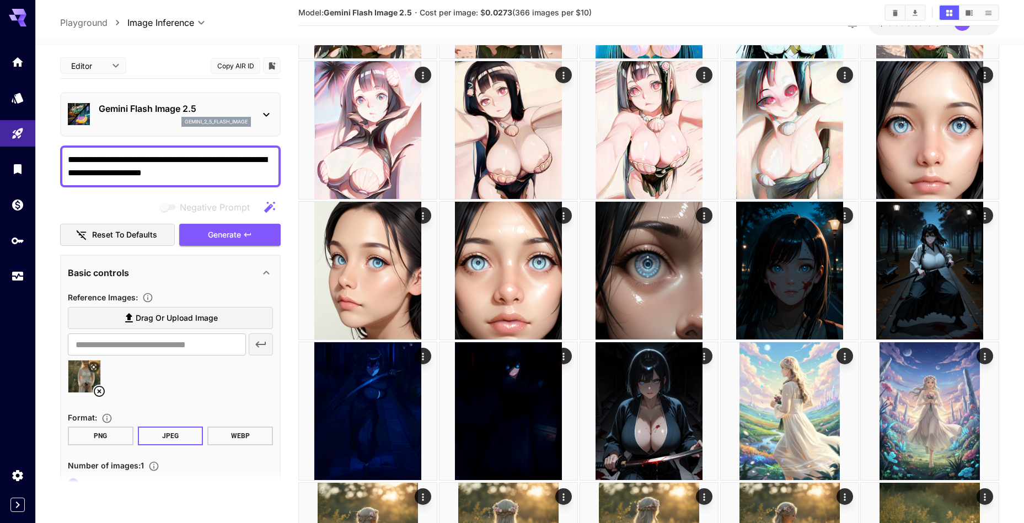
scroll to position [182, 0]
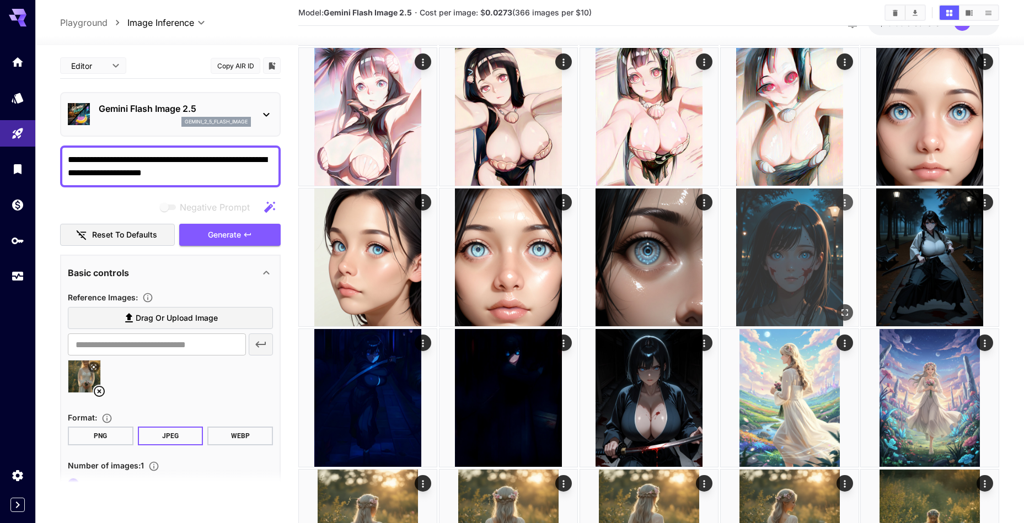
click at [815, 276] on img at bounding box center [790, 258] width 138 height 138
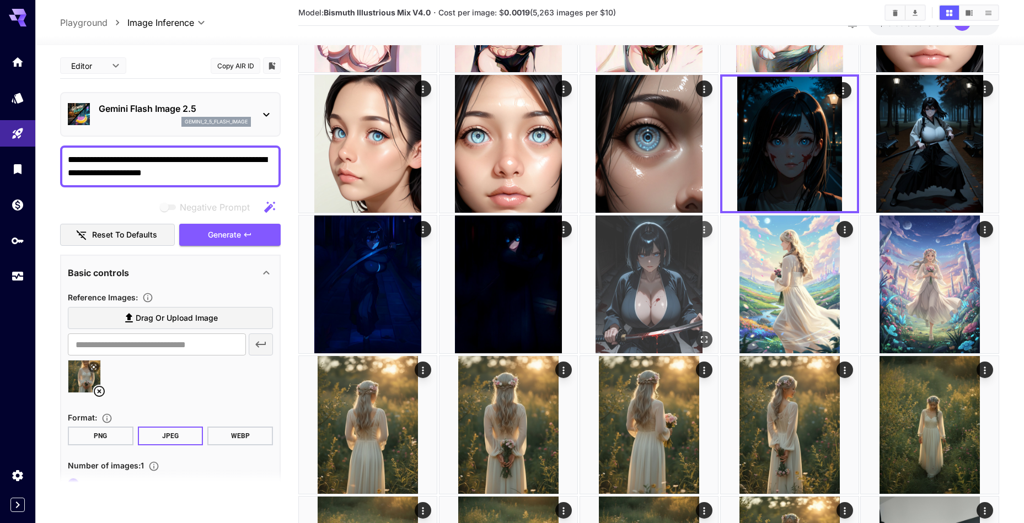
scroll to position [166, 0]
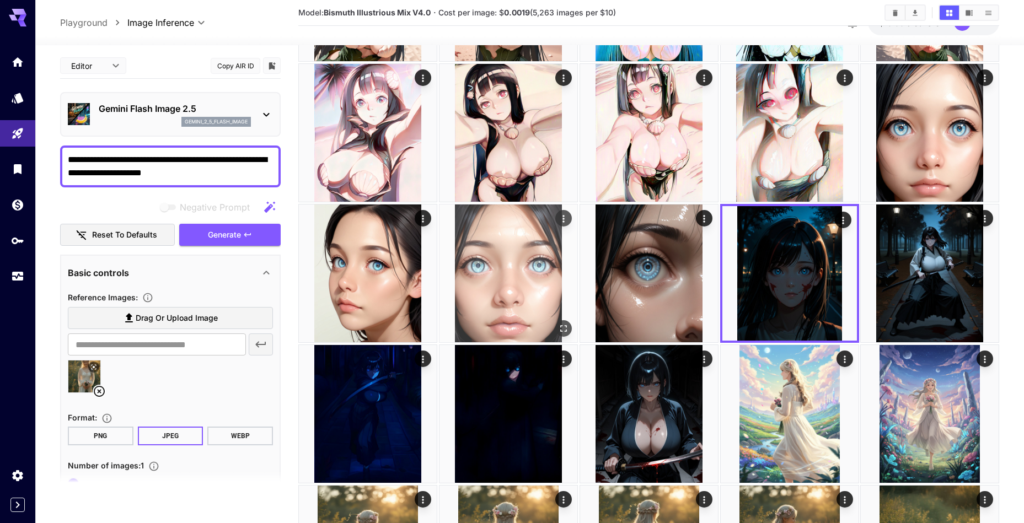
click at [559, 299] on img at bounding box center [509, 274] width 138 height 138
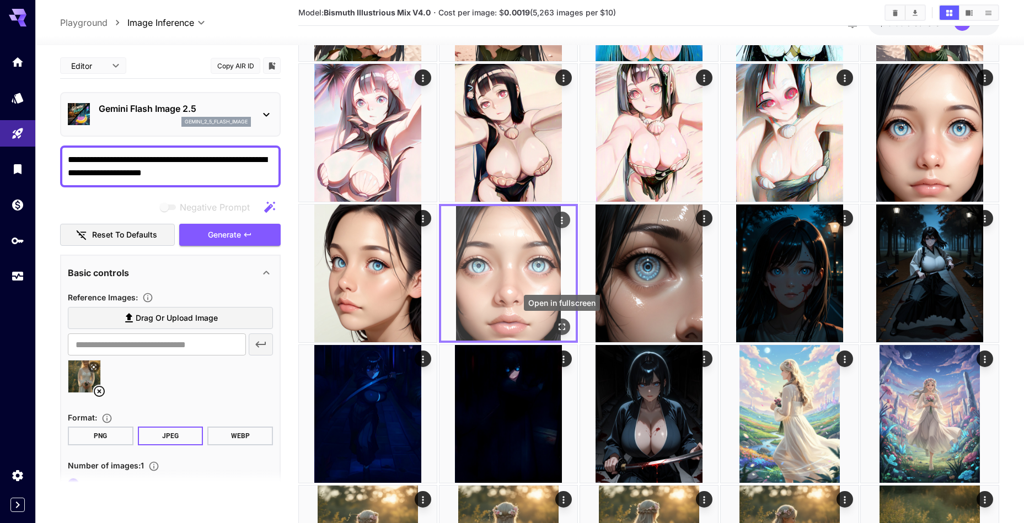
click at [566, 328] on icon "Open in fullscreen" at bounding box center [561, 327] width 11 height 11
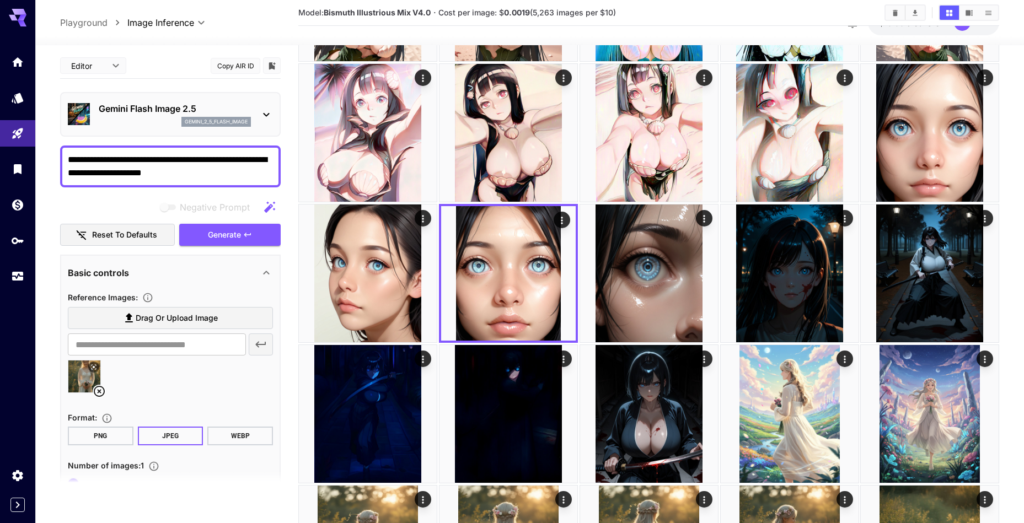
click at [323, 14] on span "Model: Bismuth Illustrious Mix V4.0" at bounding box center [364, 12] width 132 height 9
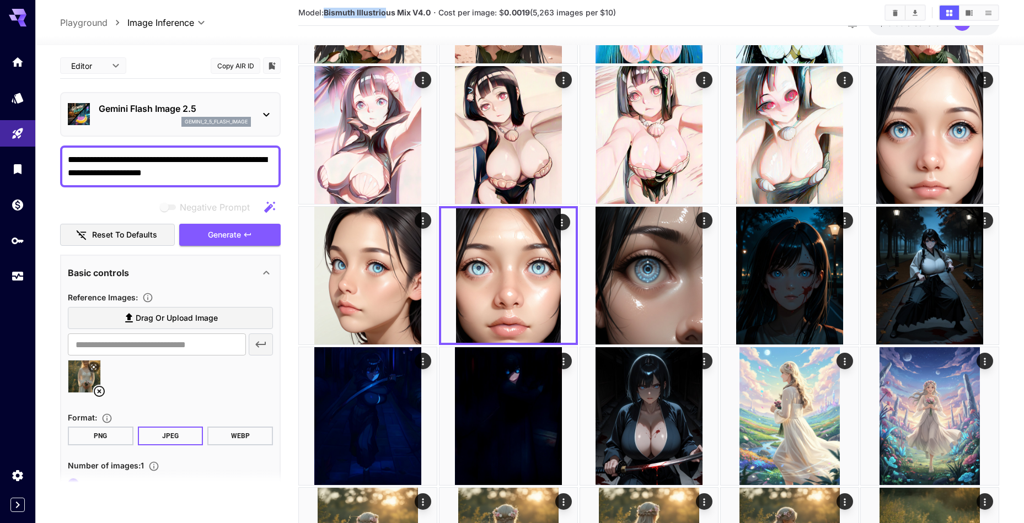
scroll to position [162, 0]
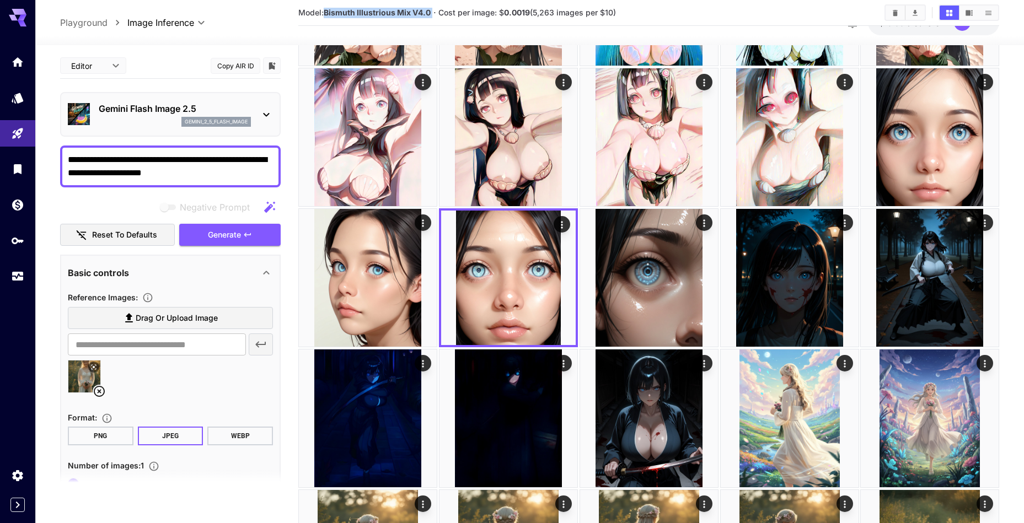
drag, startPoint x: 326, startPoint y: 10, endPoint x: 432, endPoint y: 13, distance: 106.5
click at [432, 13] on section "Model: Bismuth Illustrious Mix V4.0 · Cost per image: $ 0.0019 (5,263 images pe…" at bounding box center [586, 12] width 577 height 13
copy b "Bismuth Illustrious Mix V4.0"
